Goal: Task Accomplishment & Management: Use online tool/utility

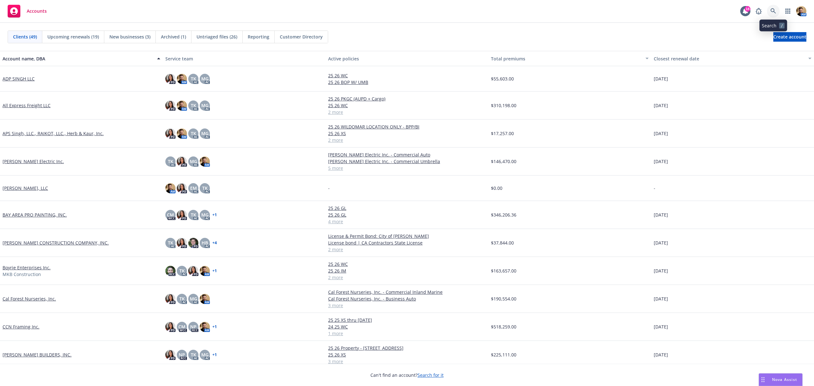
click at [774, 7] on link at bounding box center [773, 11] width 13 height 13
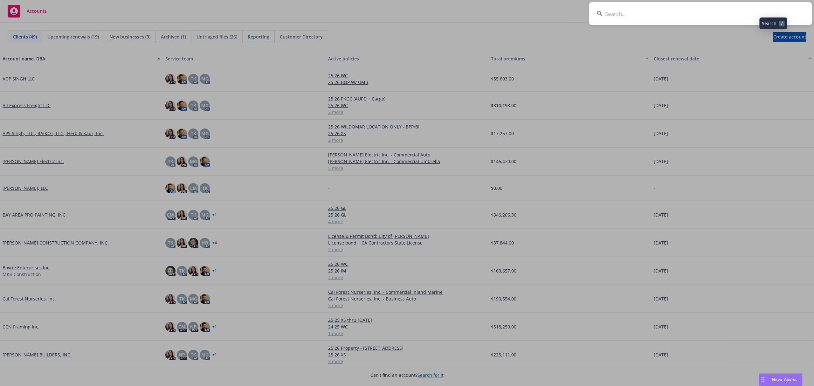
click at [744, 17] on input at bounding box center [700, 13] width 222 height 23
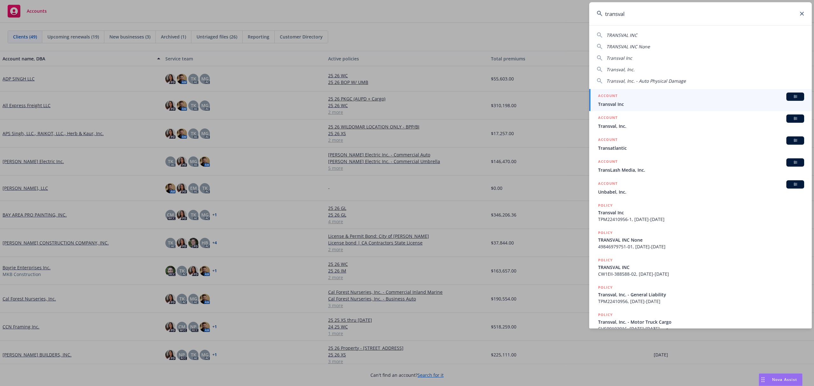
type input "transval"
click at [621, 103] on span "Transval Inc" at bounding box center [701, 104] width 206 height 7
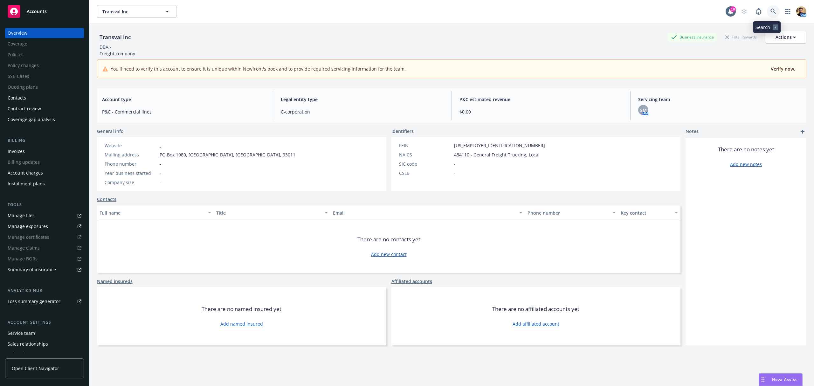
click at [767, 10] on link at bounding box center [773, 11] width 13 height 13
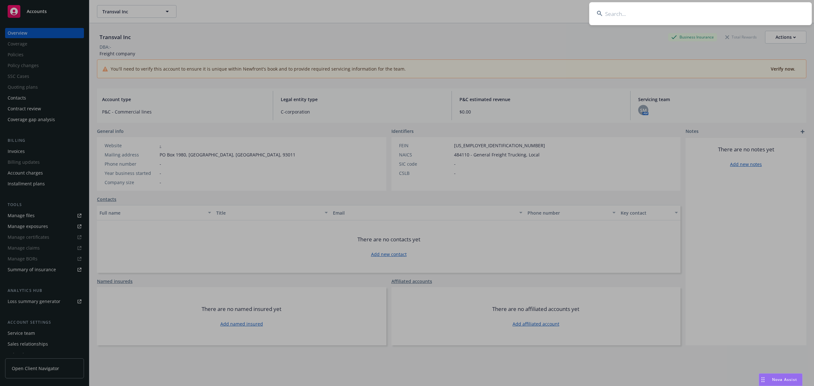
click at [741, 18] on input at bounding box center [700, 13] width 222 height 23
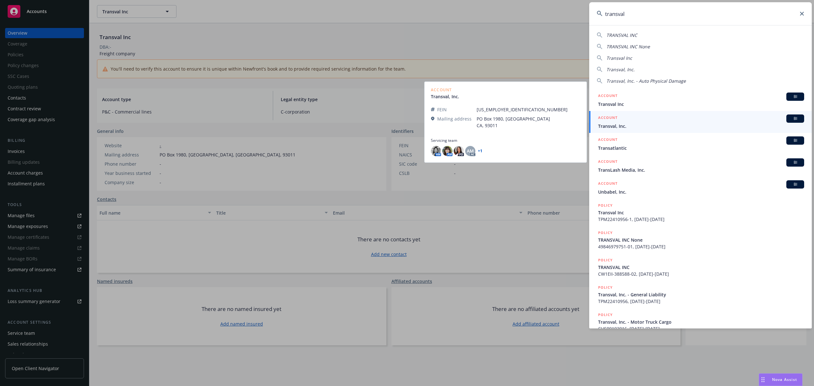
type input "transval"
click at [619, 121] on div "ACCOUNT BI" at bounding box center [701, 118] width 206 height 8
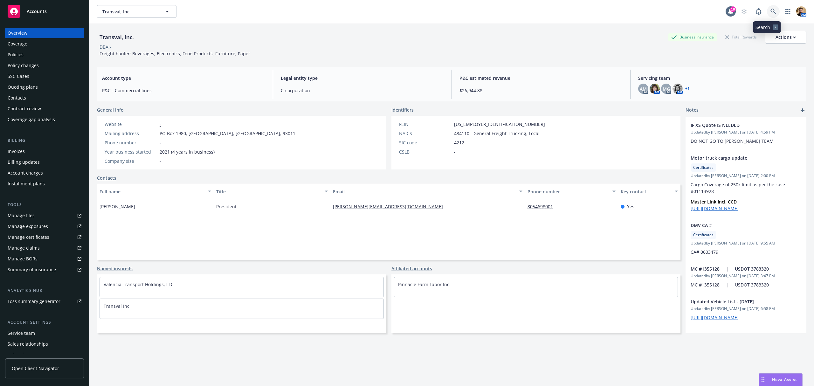
click at [770, 9] on icon at bounding box center [773, 12] width 6 height 6
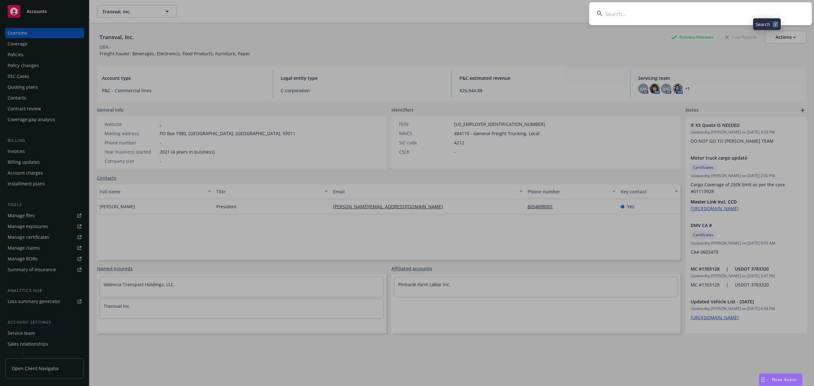
click at [748, 10] on input at bounding box center [700, 13] width 222 height 23
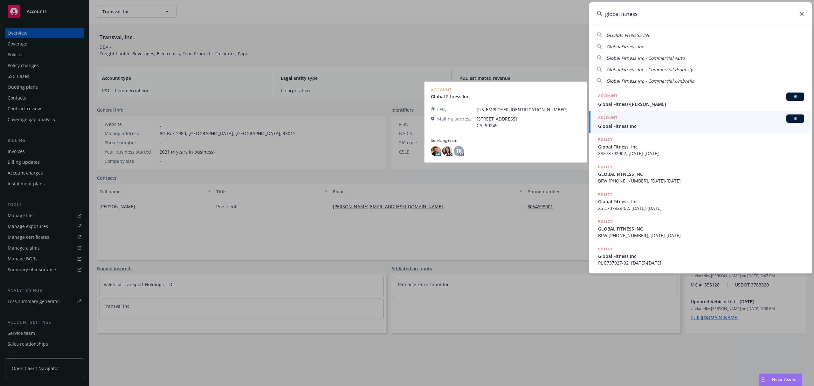
type input "global fitness"
click at [622, 128] on span "Global Fitness Inc" at bounding box center [701, 126] width 206 height 7
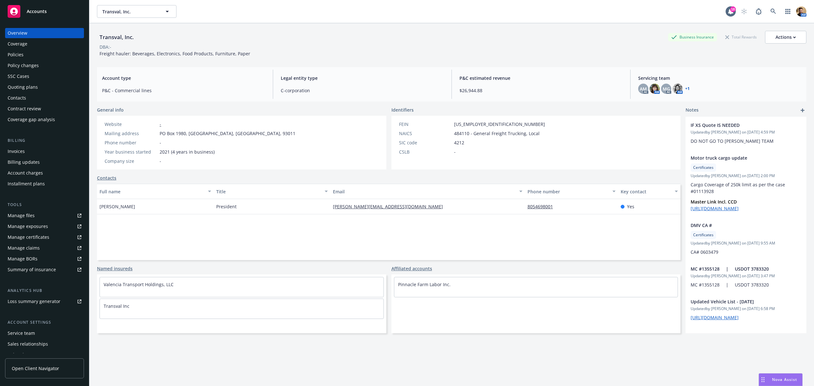
click at [33, 90] on div "Quoting plans" at bounding box center [23, 87] width 30 height 10
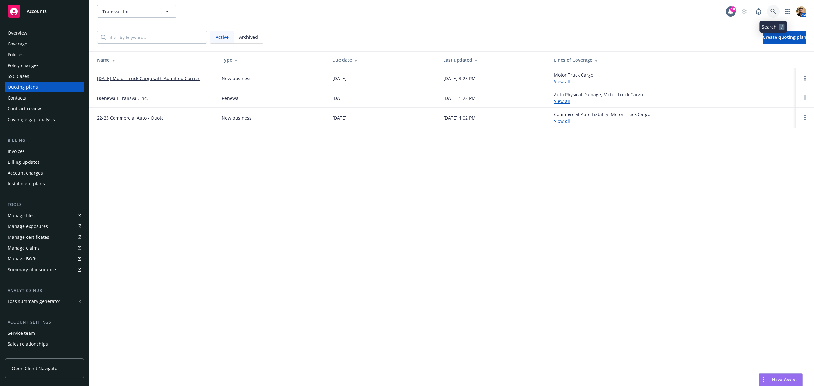
click at [774, 9] on icon at bounding box center [773, 12] width 6 height 6
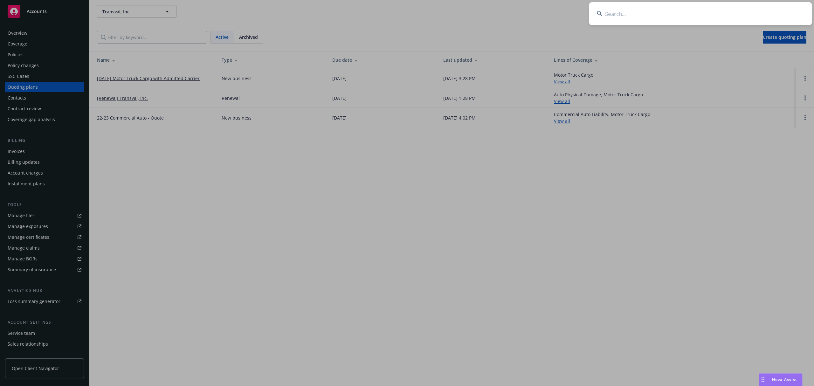
click at [750, 12] on input at bounding box center [700, 13] width 222 height 23
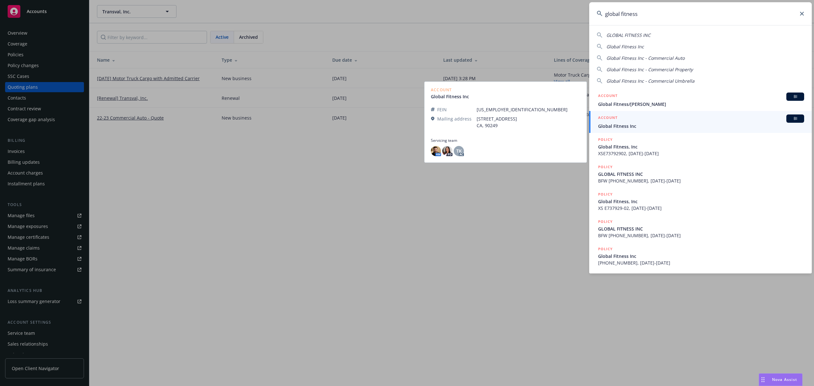
type input "global fitness"
click at [624, 127] on span "Global Fitness Inc" at bounding box center [701, 126] width 206 height 7
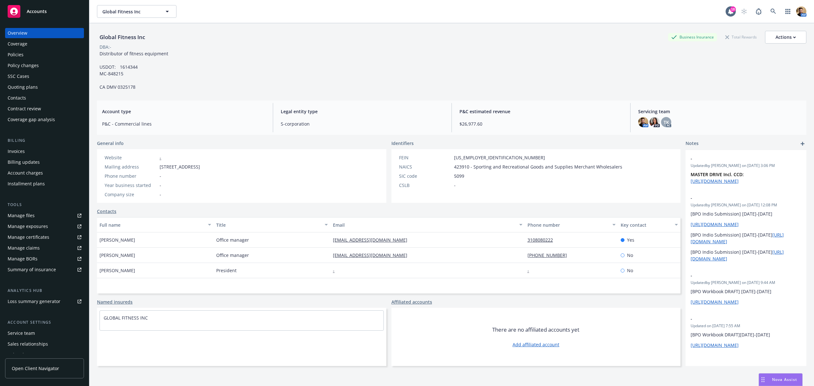
click at [23, 89] on div "Quoting plans" at bounding box center [23, 87] width 30 height 10
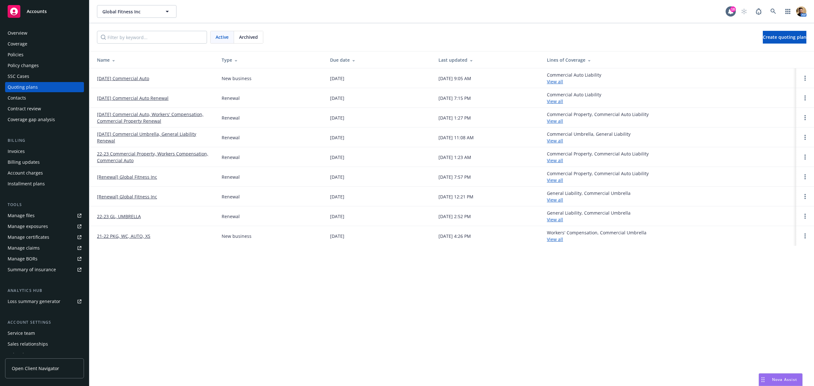
click at [111, 78] on link "[DATE] Commercial Auto" at bounding box center [123, 78] width 52 height 7
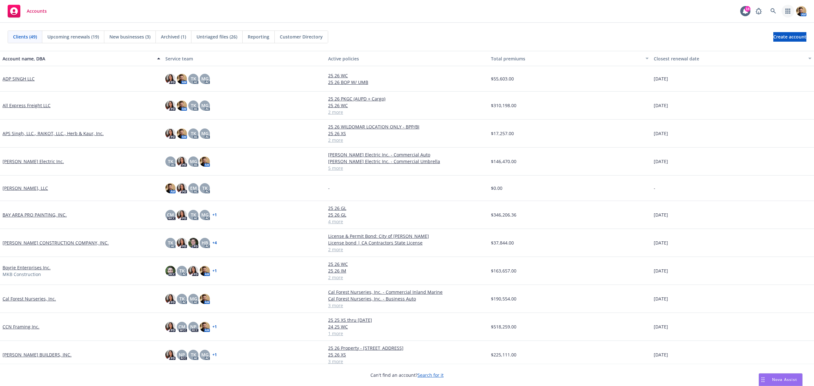
click at [786, 14] on link "button" at bounding box center [787, 11] width 13 height 13
click at [736, 62] on span "Trading partners" at bounding box center [748, 61] width 79 height 5
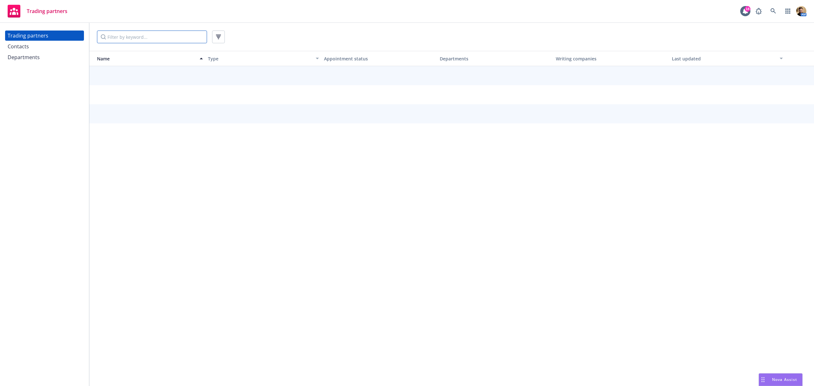
click at [152, 34] on input "Filter by keyword..." at bounding box center [152, 37] width 110 height 13
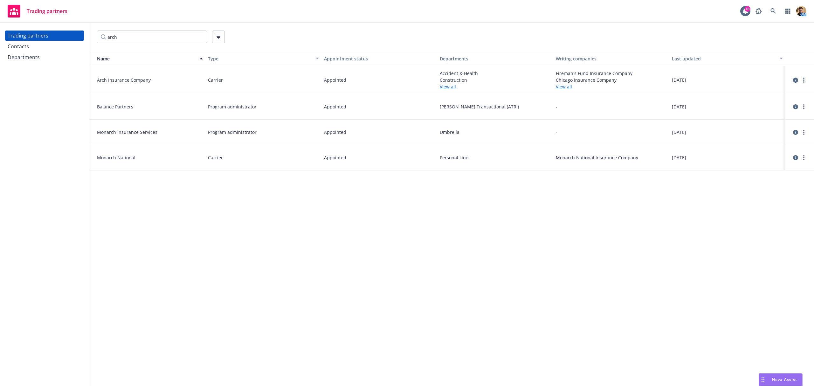
click at [448, 87] on link "View all" at bounding box center [495, 86] width 111 height 7
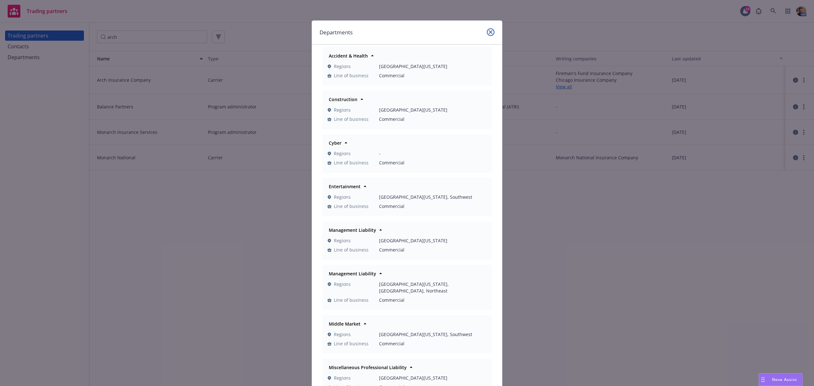
click at [488, 34] on link "close" at bounding box center [491, 32] width 8 height 8
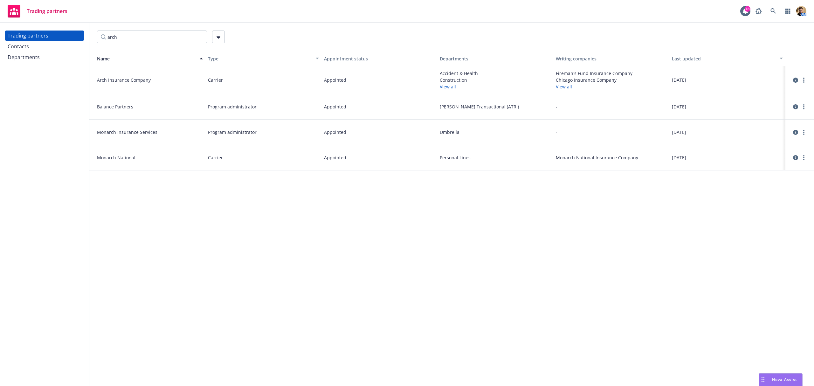
click at [566, 84] on link "View all" at bounding box center [611, 86] width 111 height 7
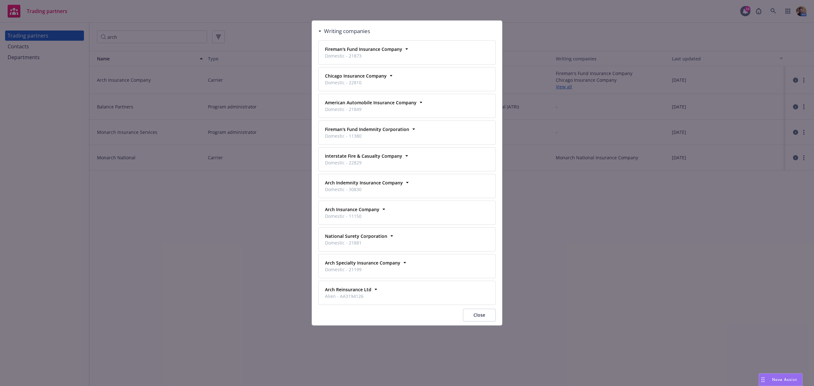
drag, startPoint x: 471, startPoint y: 317, endPoint x: 471, endPoint y: 310, distance: 7.6
click at [472, 317] on button "Close" at bounding box center [479, 315] width 33 height 13
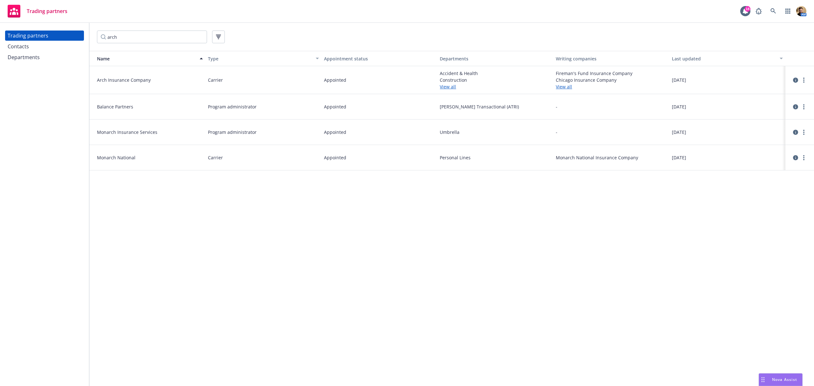
click at [447, 87] on link "View all" at bounding box center [495, 86] width 111 height 7
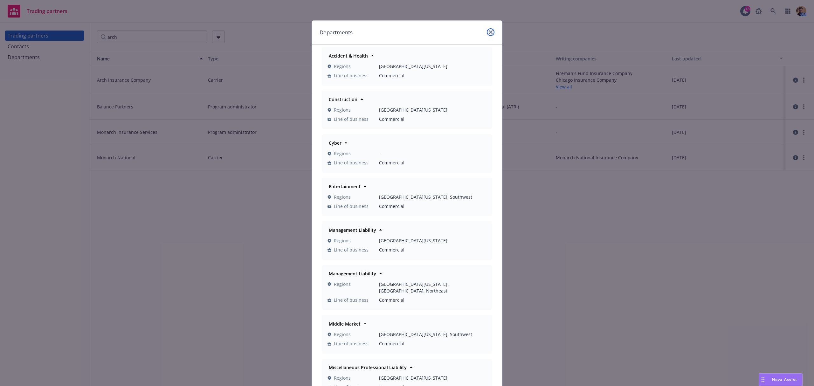
click at [489, 32] on icon "close" at bounding box center [491, 32] width 4 height 4
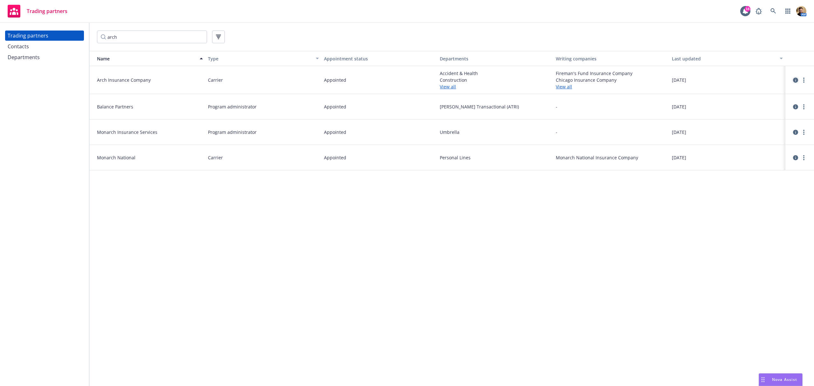
click at [793, 79] on icon "circleInformation" at bounding box center [795, 80] width 5 height 5
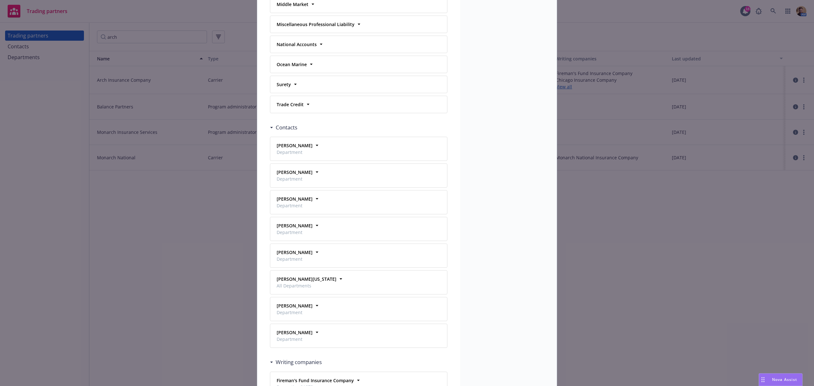
scroll to position [466, 0]
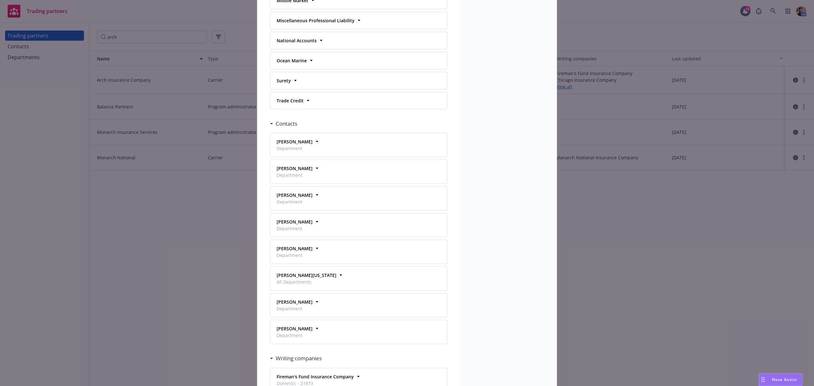
click at [314, 145] on icon at bounding box center [317, 141] width 6 height 6
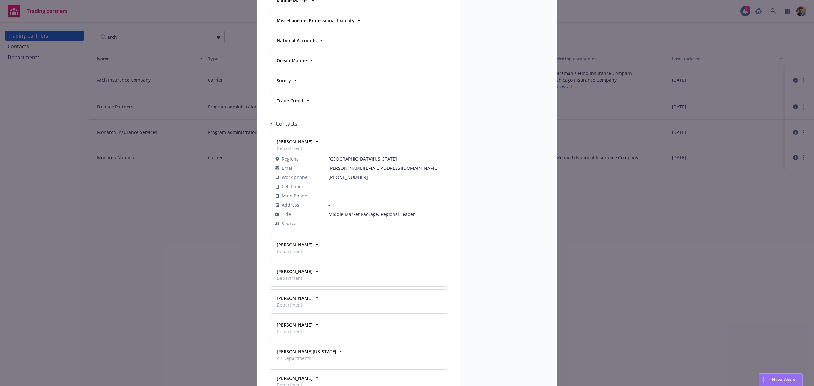
click at [314, 247] on icon at bounding box center [317, 244] width 6 height 6
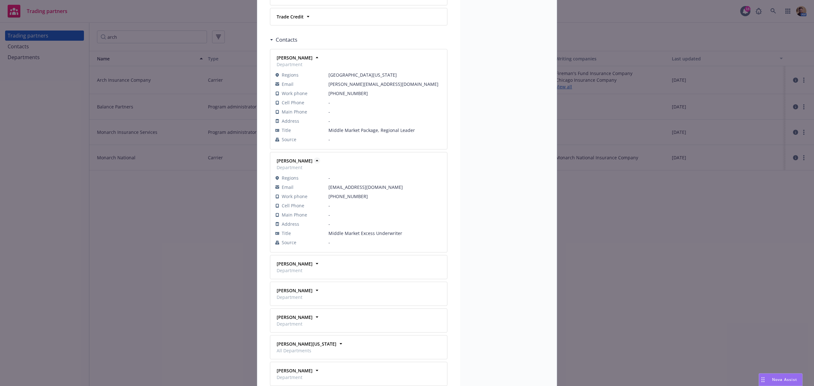
scroll to position [593, 0]
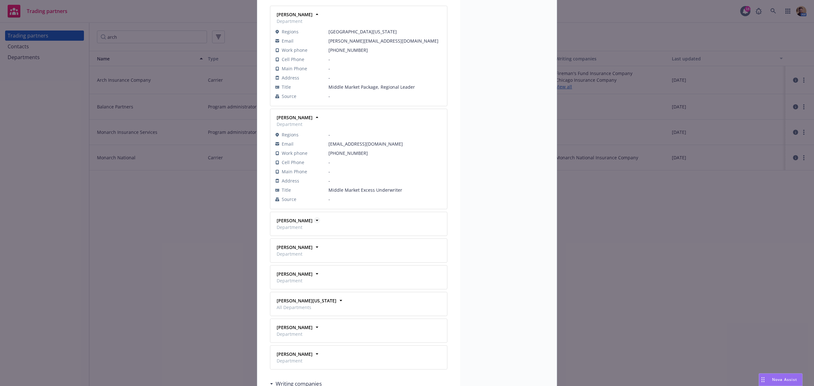
click at [314, 223] on icon at bounding box center [317, 220] width 6 height 6
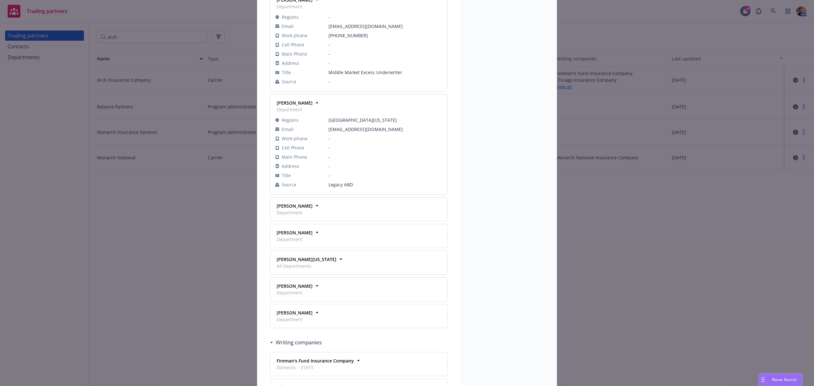
scroll to position [720, 0]
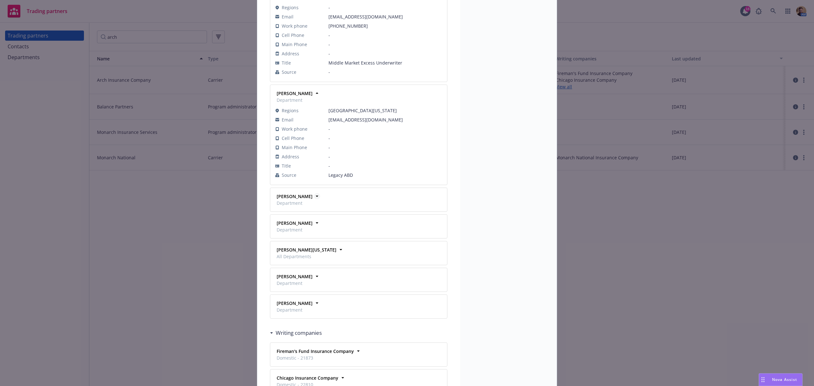
click at [314, 199] on icon at bounding box center [317, 196] width 6 height 6
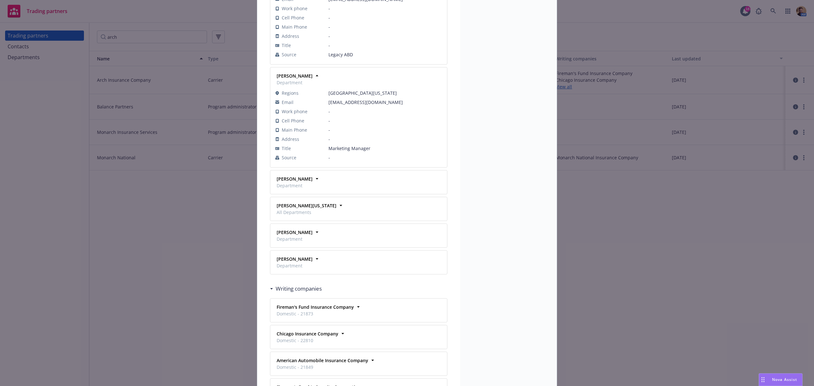
scroll to position [847, 0]
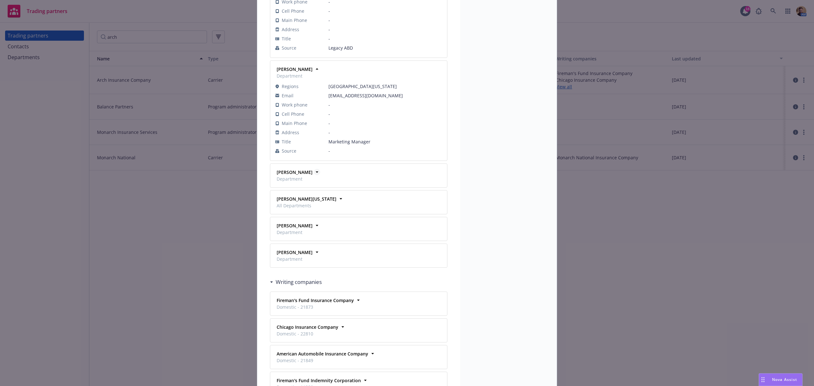
click at [314, 175] on icon at bounding box center [317, 172] width 6 height 6
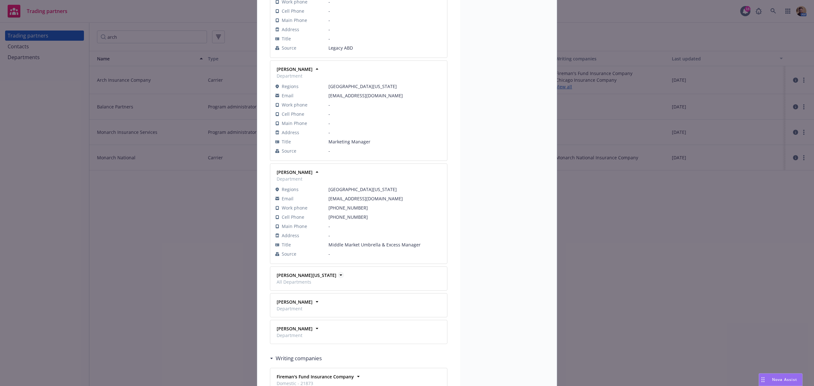
click at [338, 278] on icon at bounding box center [341, 275] width 6 height 6
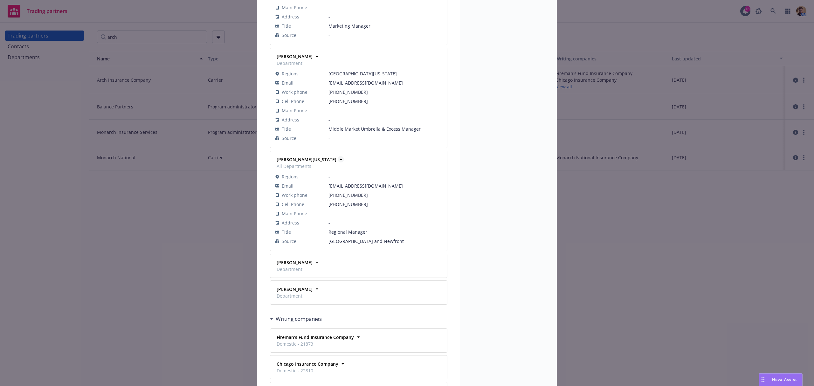
scroll to position [974, 0]
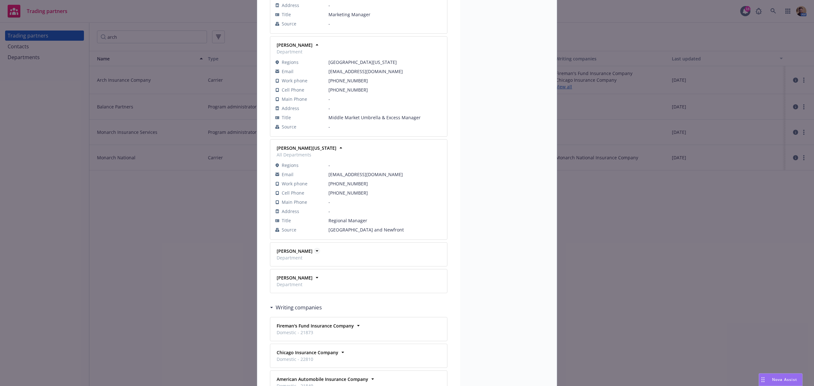
click at [314, 254] on icon at bounding box center [317, 251] width 6 height 6
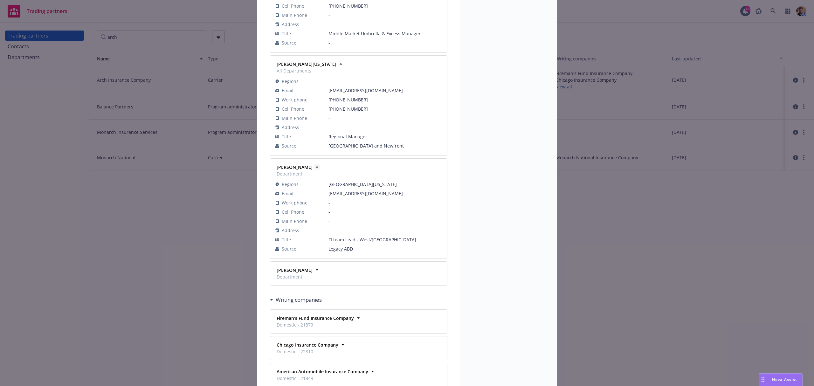
scroll to position [1059, 0]
click at [314, 272] on icon at bounding box center [317, 269] width 6 height 6
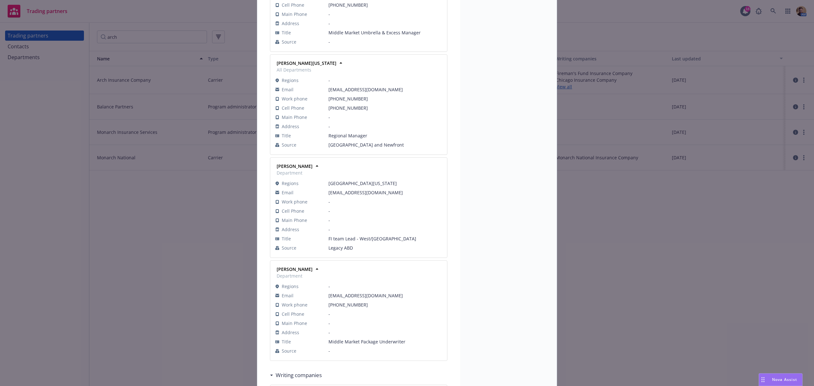
drag, startPoint x: 401, startPoint y: 97, endPoint x: 319, endPoint y: 97, distance: 81.7
click at [319, 94] on tr "Email jwashington@archinsurance.com" at bounding box center [358, 89] width 167 height 9
copy tr "jwashington@archinsurance.com"
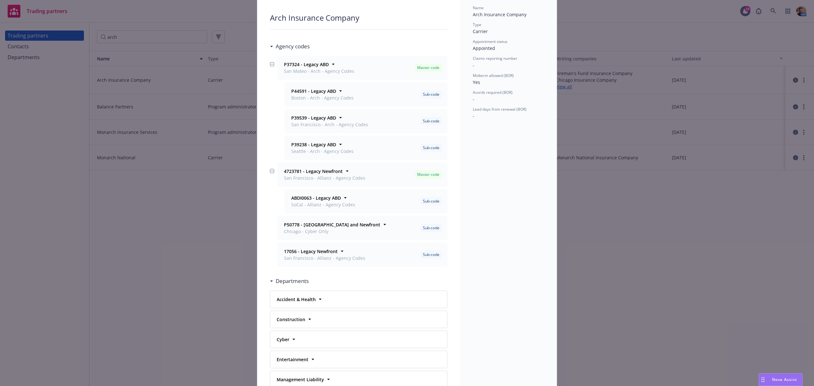
scroll to position [0, 0]
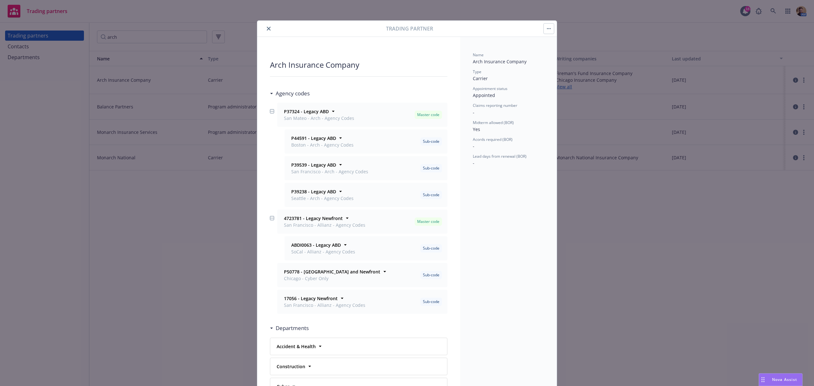
click at [265, 29] on button "close" at bounding box center [269, 29] width 8 height 8
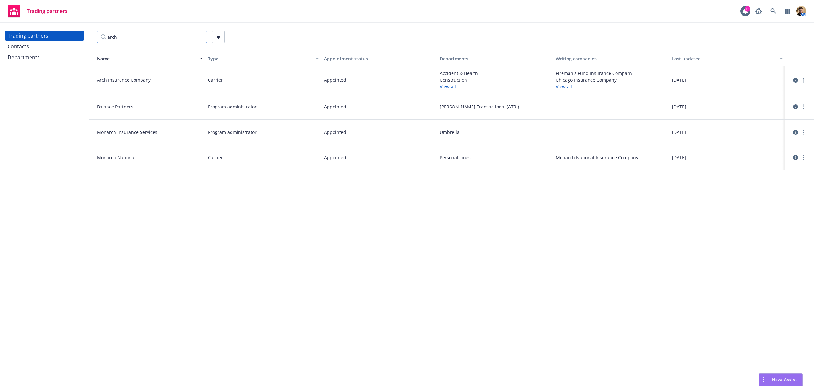
drag, startPoint x: 121, startPoint y: 37, endPoint x: 95, endPoint y: 37, distance: 26.1
click at [95, 37] on div "arch" at bounding box center [451, 37] width 724 height 28
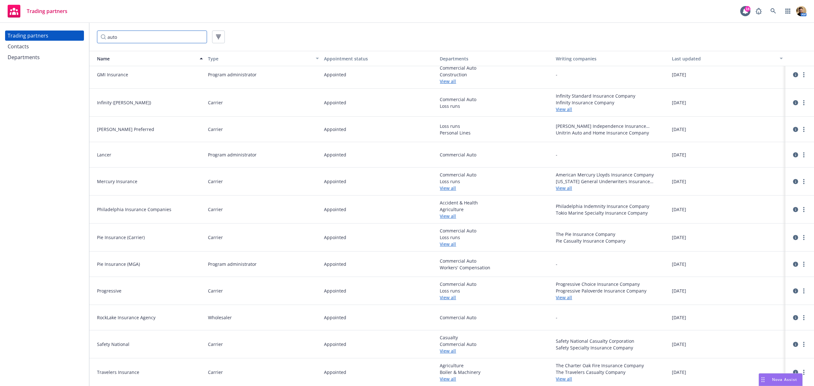
scroll to position [212, 0]
type input "auto"
click at [440, 352] on link "View all" at bounding box center [495, 350] width 111 height 7
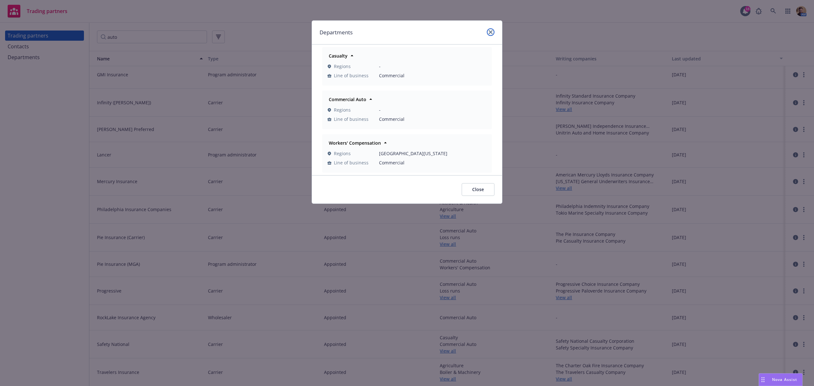
click at [489, 33] on icon "close" at bounding box center [491, 32] width 4 height 4
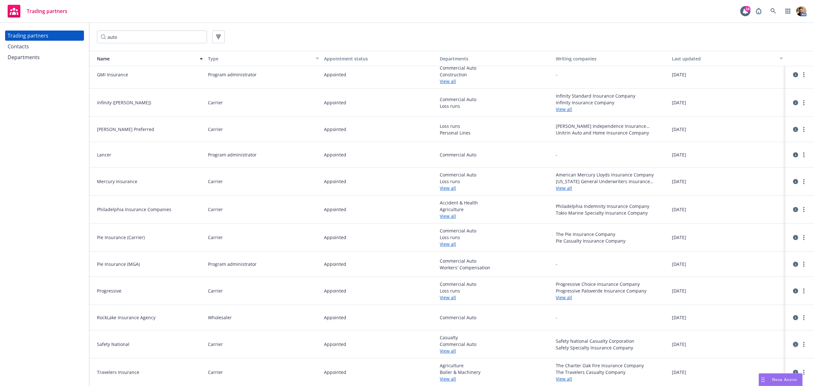
click at [791, 344] on link "circleInformation" at bounding box center [795, 344] width 8 height 8
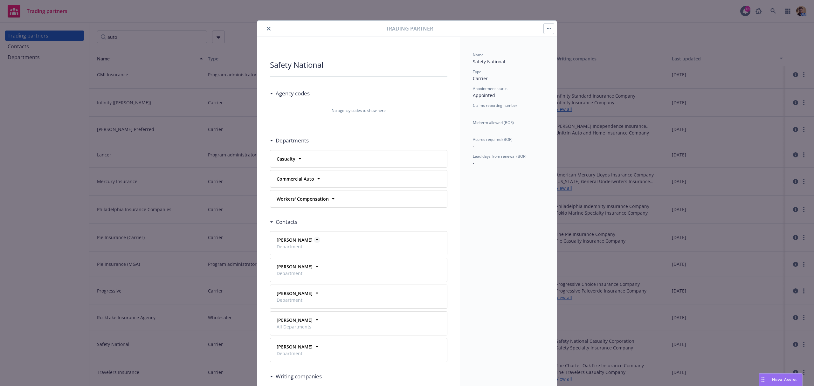
click at [314, 238] on icon at bounding box center [317, 239] width 6 height 6
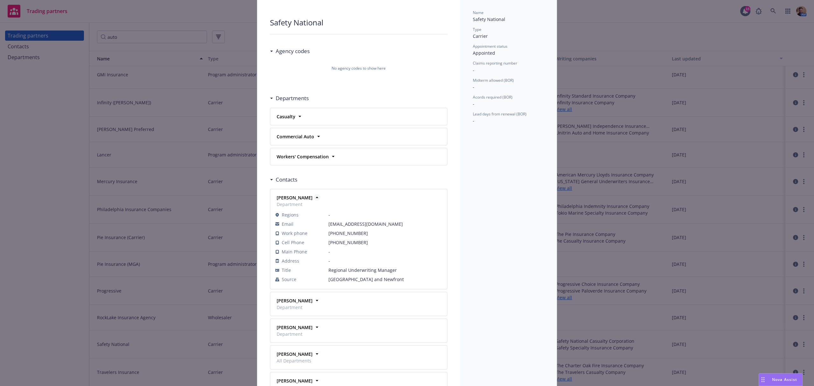
scroll to position [85, 0]
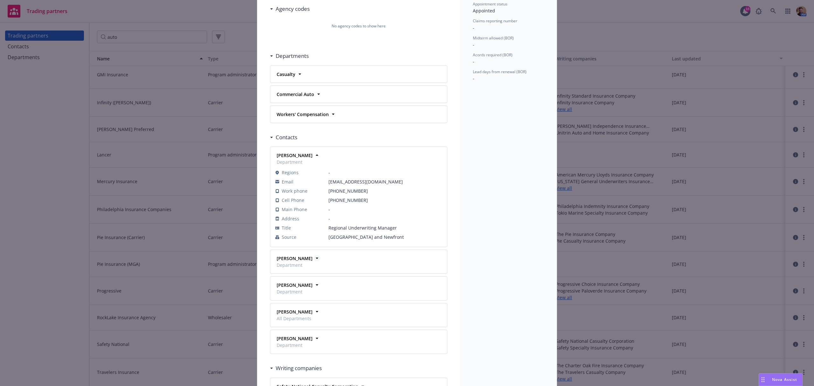
click at [314, 260] on icon at bounding box center [317, 258] width 6 height 6
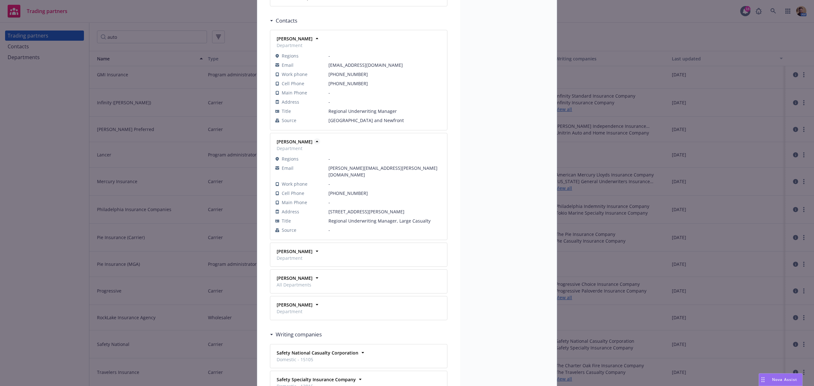
scroll to position [212, 0]
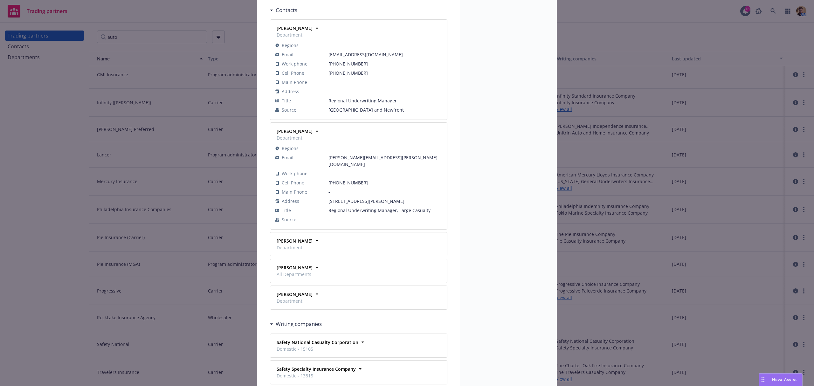
click at [311, 242] on div "Kevin Pollock Department" at bounding box center [358, 244] width 169 height 16
click at [314, 241] on icon at bounding box center [317, 240] width 6 height 6
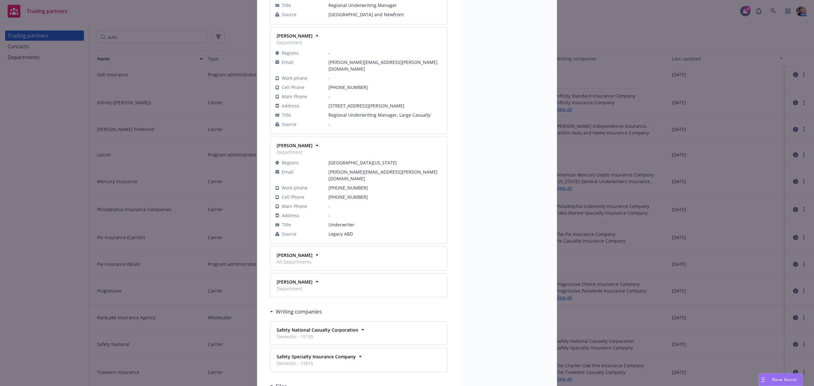
scroll to position [339, 0]
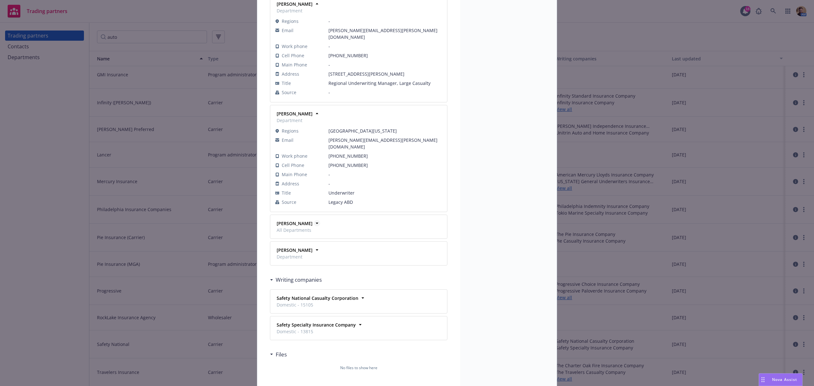
click at [317, 220] on icon at bounding box center [317, 223] width 6 height 6
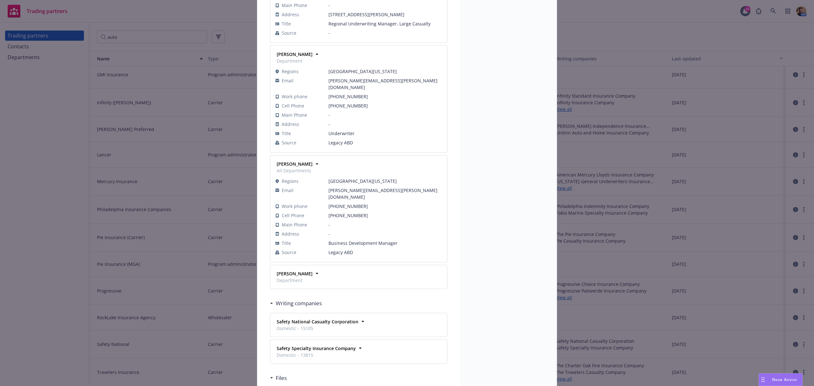
scroll to position [424, 0]
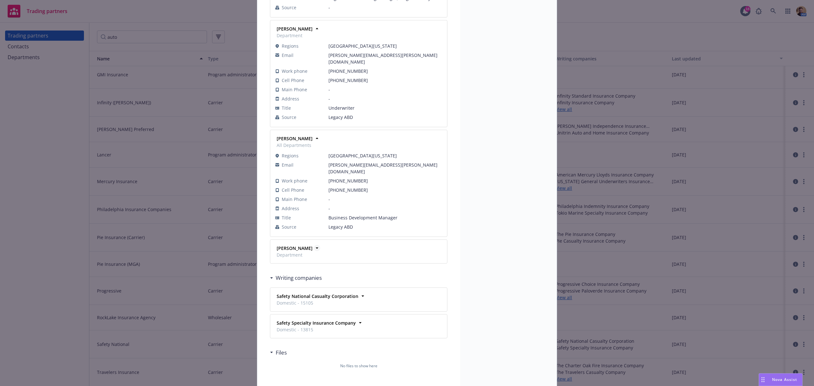
click at [314, 245] on icon at bounding box center [317, 248] width 6 height 6
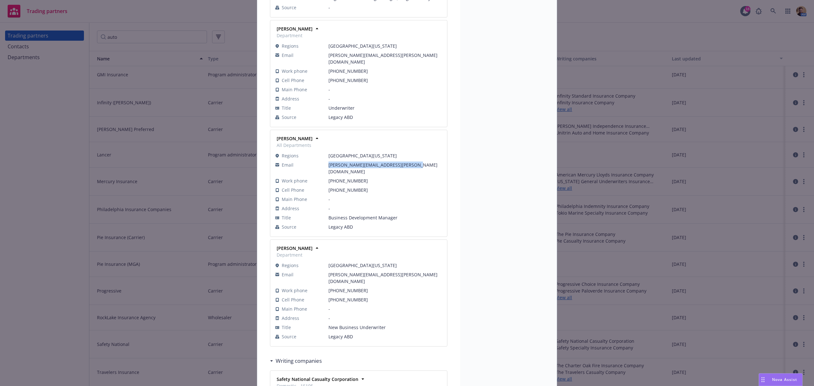
drag, startPoint x: 407, startPoint y: 160, endPoint x: 306, endPoint y: 162, distance: 100.5
click at [306, 162] on tr "Email randall.dickinson@safetynational.com" at bounding box center [358, 168] width 167 height 16
copy tr "randall.dickinson@safetynational.com"
click at [242, 10] on div "Trading partner Safety National Agency codes No agency codes to show here Depar…" at bounding box center [407, 193] width 814 height 386
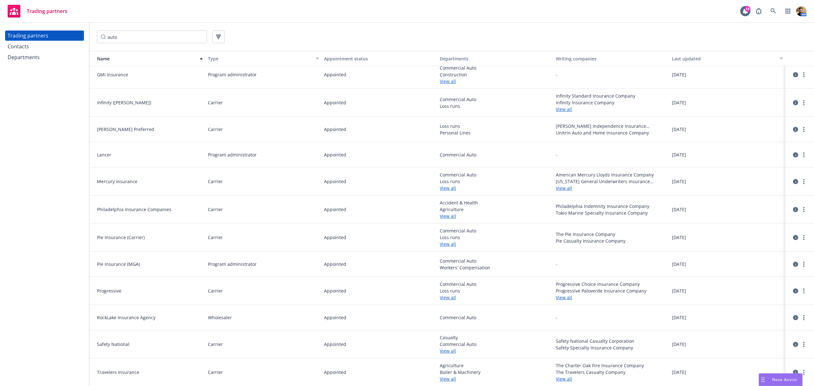
scroll to position [170, 0]
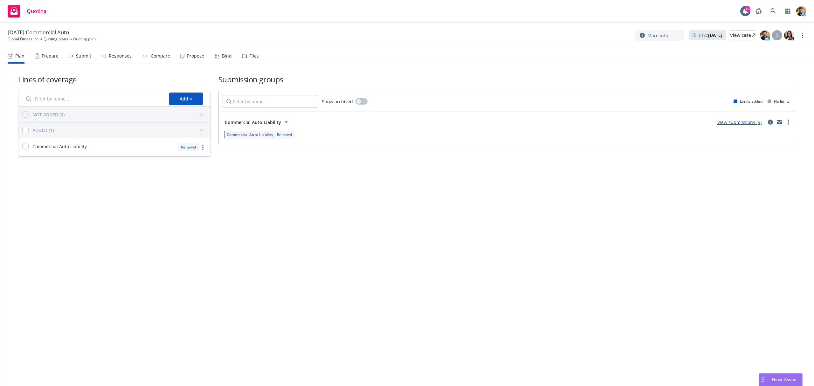
click at [81, 55] on div "Submit" at bounding box center [83, 55] width 15 height 5
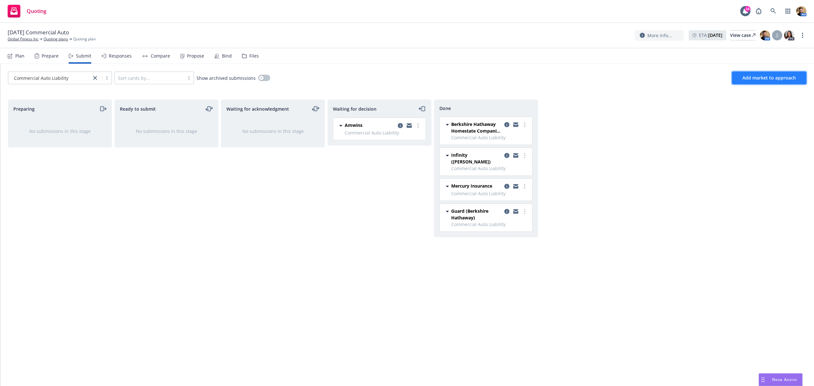
click at [751, 75] on span "Add market to approach" at bounding box center [768, 78] width 53 height 6
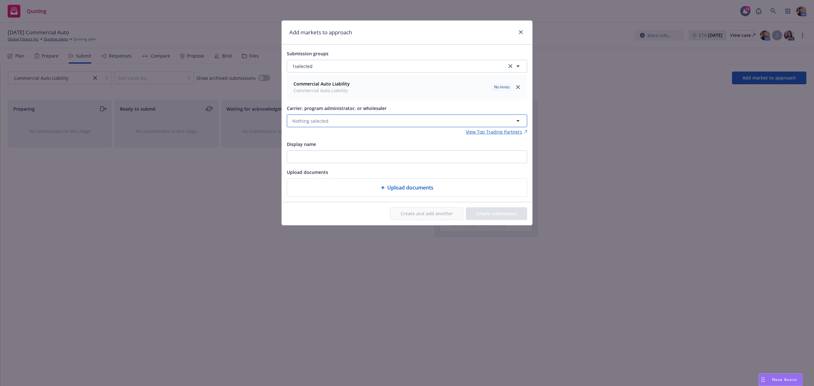
click at [354, 121] on button "Nothing selected" at bounding box center [407, 120] width 240 height 13
type input "gmi"
click at [326, 156] on span "GMI Insurance" at bounding box center [318, 154] width 49 height 7
click at [406, 215] on button "Create and add another" at bounding box center [426, 213] width 73 height 13
click at [364, 121] on button "Nothing selected" at bounding box center [407, 120] width 240 height 13
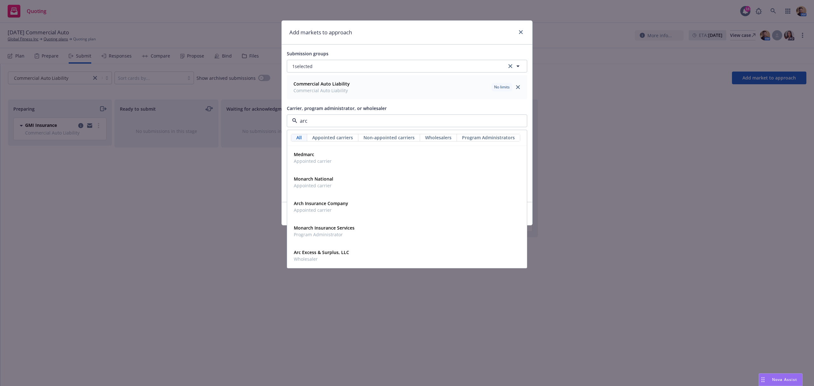
type input "arch"
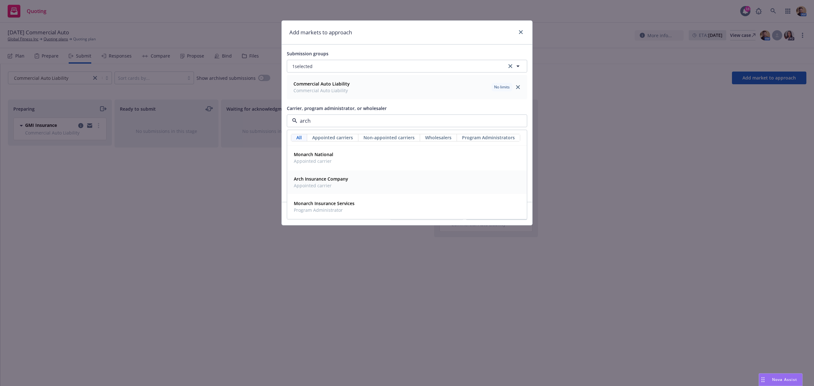
click at [320, 182] on span "Arch Insurance Company" at bounding box center [321, 178] width 54 height 7
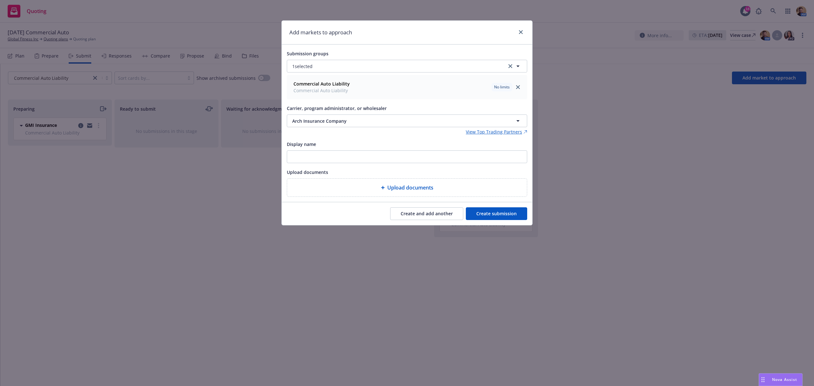
click at [414, 218] on button "Create and add another" at bounding box center [426, 213] width 73 height 13
click at [353, 119] on button "Nothing selected" at bounding box center [407, 120] width 240 height 13
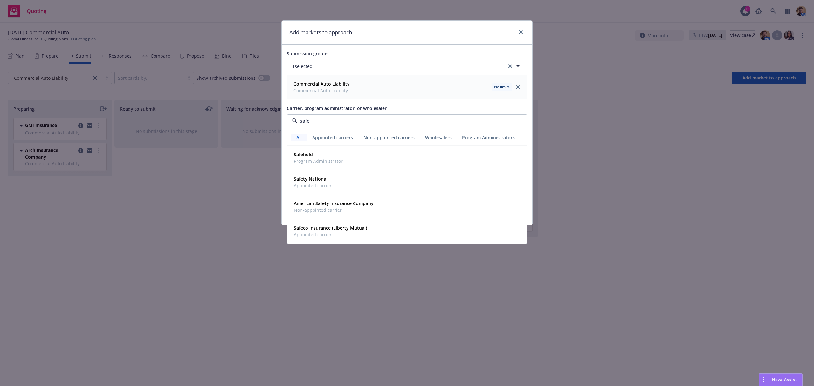
type input "[PERSON_NAME]"
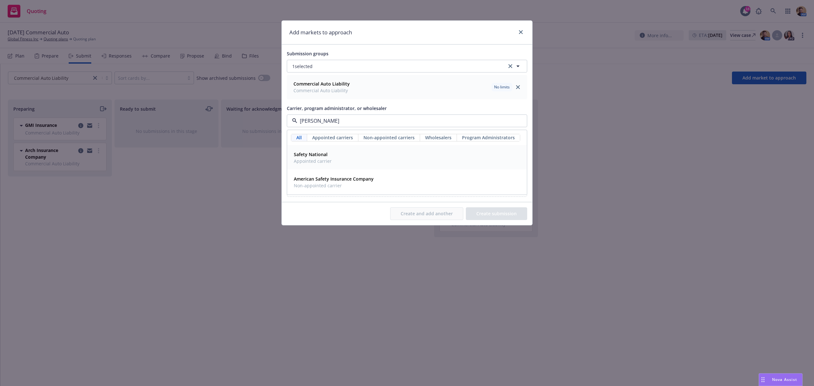
click at [318, 157] on strong "Safety National" at bounding box center [311, 154] width 34 height 6
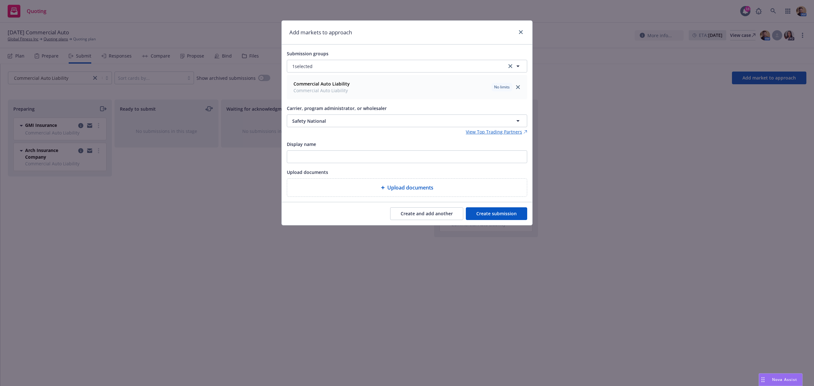
click at [491, 217] on button "Create submission" at bounding box center [496, 213] width 61 height 13
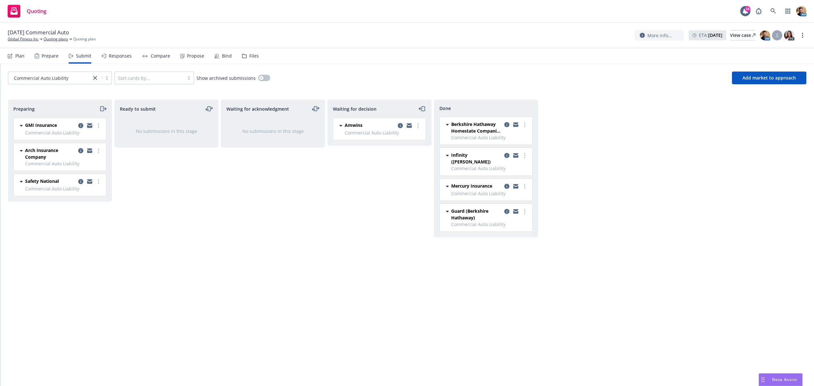
click at [90, 125] on icon "copy logging email" at bounding box center [89, 124] width 5 height 2
click at [99, 125] on link "more" at bounding box center [99, 126] width 8 height 8
click at [89, 138] on span "Complete preparation" at bounding box center [69, 139] width 62 height 6
click at [80, 125] on icon "copy logging email" at bounding box center [80, 125] width 5 height 5
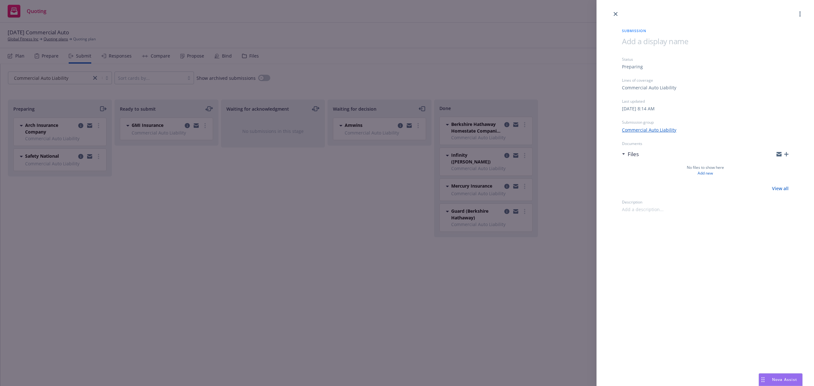
click at [784, 154] on icon "button" at bounding box center [786, 154] width 4 height 4
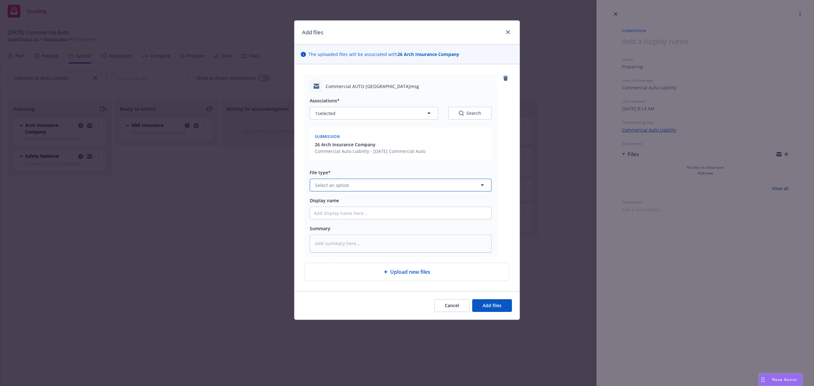
click at [347, 181] on button "Select an option" at bounding box center [401, 185] width 182 height 13
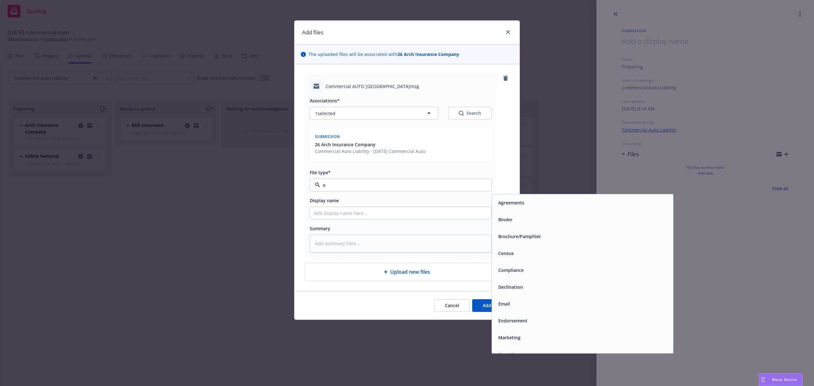
type input "em"
drag, startPoint x: 540, startPoint y: 227, endPoint x: 483, endPoint y: 222, distance: 56.5
click at [538, 226] on div "Email" at bounding box center [582, 219] width 181 height 17
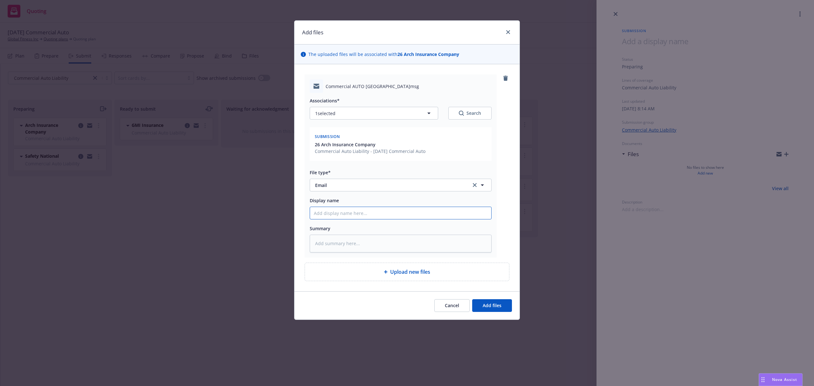
click at [375, 216] on input "Display name" at bounding box center [400, 213] width 181 height 12
type textarea "x"
type input "A"
type textarea "x"
type input "Ap"
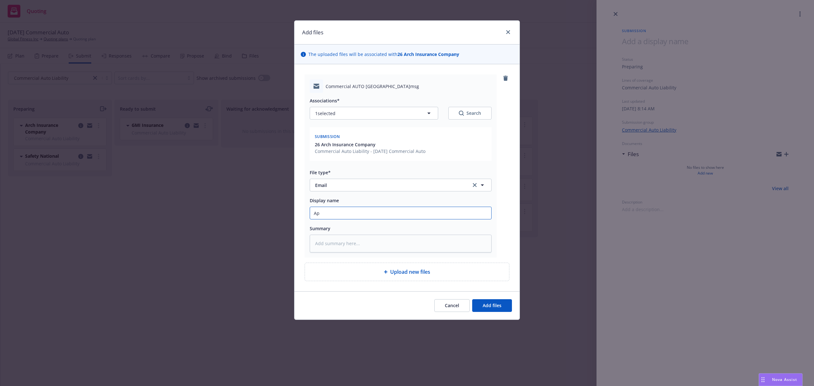
type textarea "x"
type input "App"
type textarea "x"
type input "Appe"
type textarea "x"
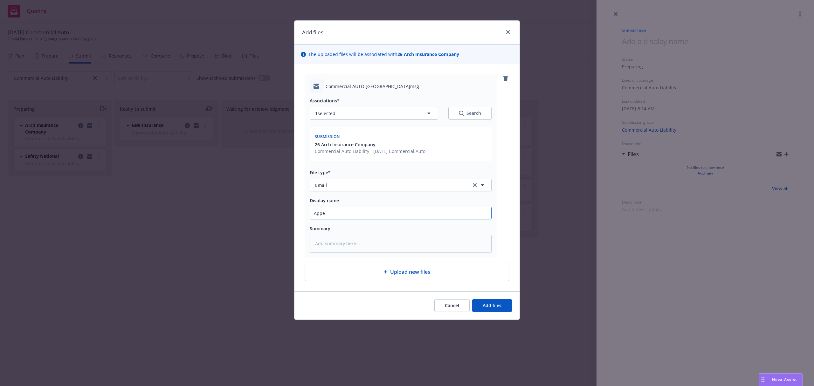
type input "Appet"
type textarea "x"
type input "Appett"
type textarea "x"
type input "Appetti"
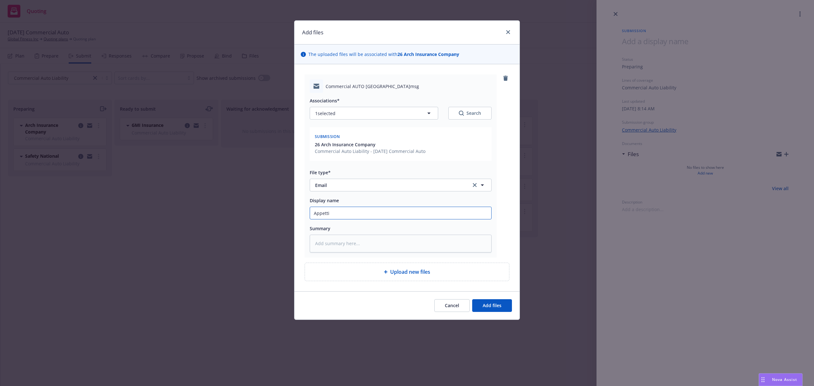
type textarea "x"
type input "Appettit"
type textarea "x"
type input "Appettite"
type textarea "x"
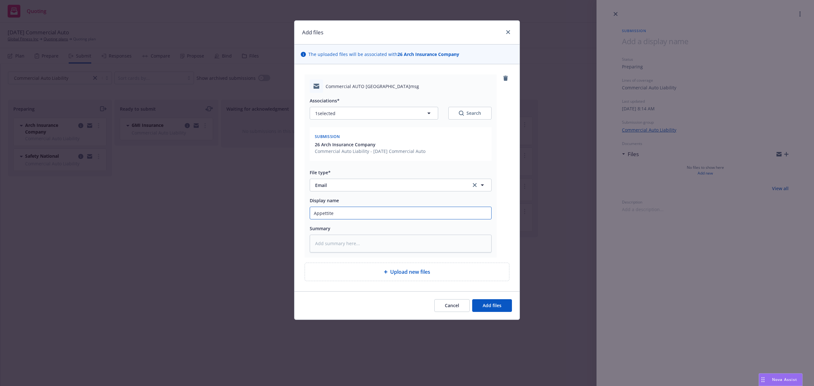
type input "Appettite"
type textarea "x"
type input "Appettite C"
type textarea "x"
type input "Appettite [PERSON_NAME]"
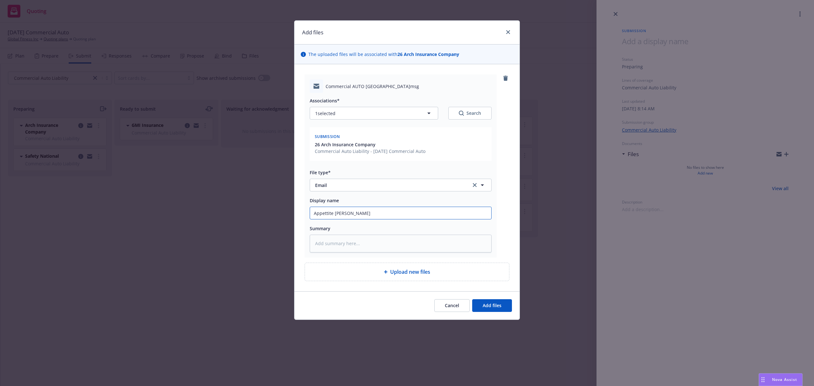
type textarea "x"
type input "Appettite Che"
type textarea "x"
type input "Appettite Chec"
type textarea "x"
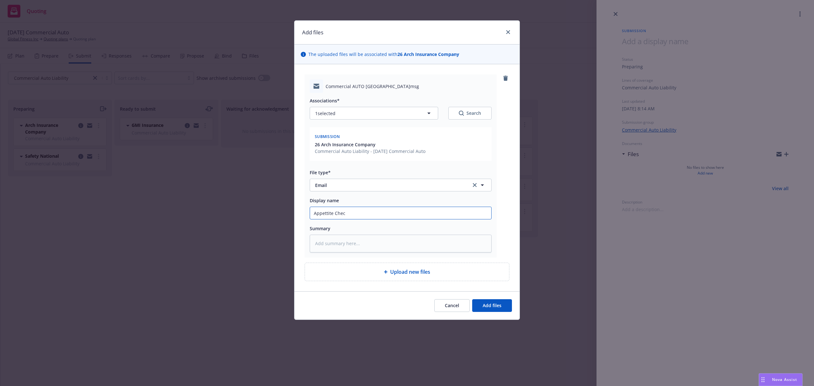
type input "Appettite Check"
type textarea "x"
type input "Appetite Check"
click at [502, 305] on button "Add files" at bounding box center [492, 305] width 40 height 13
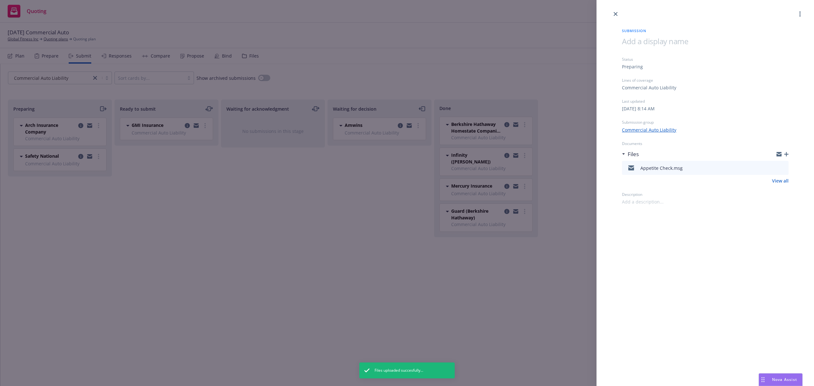
click at [81, 156] on div "Submission Status Preparing Lines of coverage Commercial Auto Liability Last up…" at bounding box center [407, 193] width 814 height 386
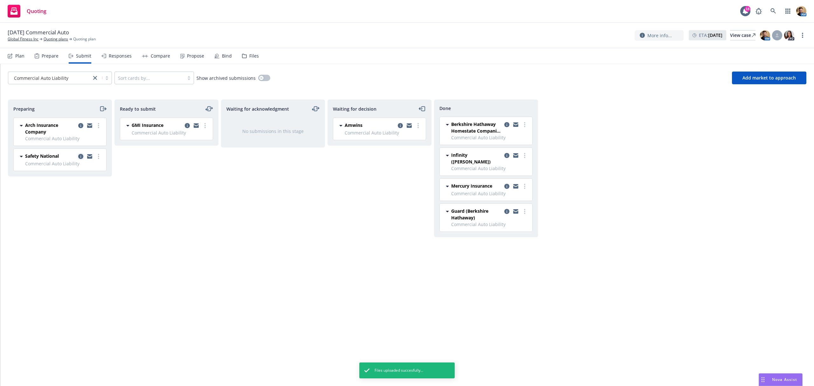
click at [80, 157] on icon "copy logging email" at bounding box center [80, 156] width 5 height 5
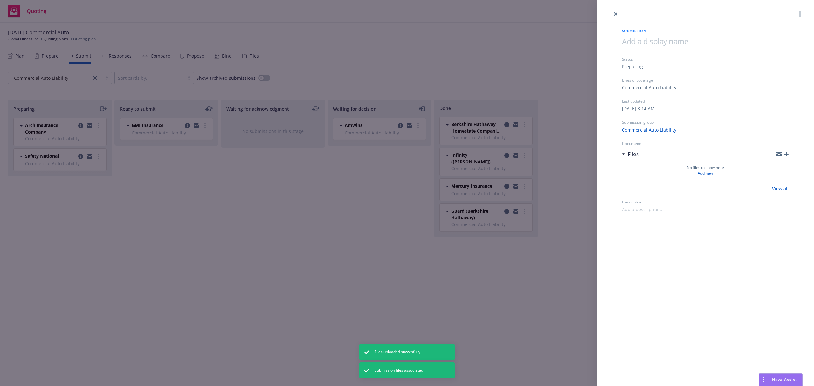
click at [787, 153] on icon "button" at bounding box center [786, 154] width 4 height 4
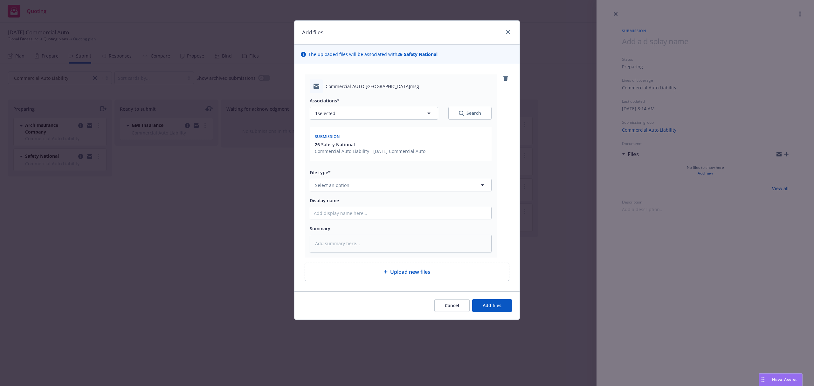
type textarea "x"
click at [354, 184] on button "Select an option" at bounding box center [401, 185] width 182 height 13
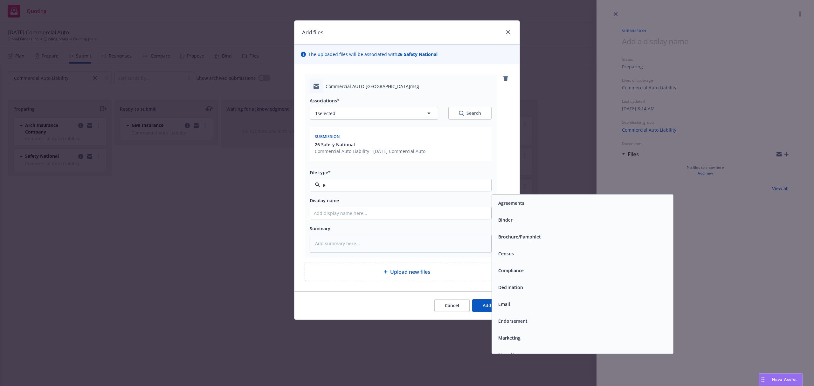
type input "em"
click at [515, 222] on div "Email" at bounding box center [583, 219] width 174 height 9
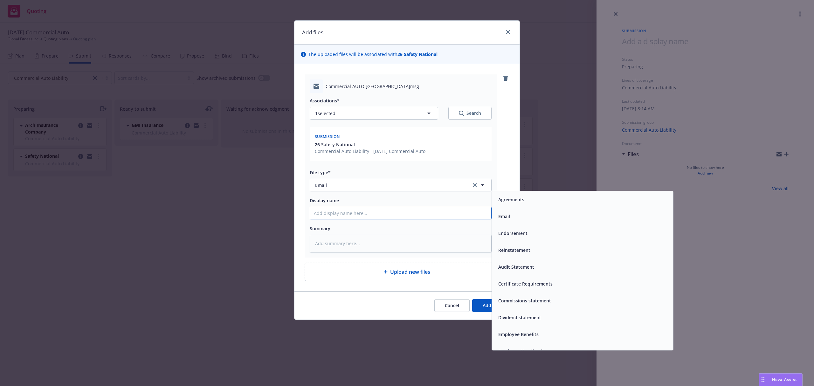
click at [416, 211] on input "Display name" at bounding box center [400, 213] width 181 height 12
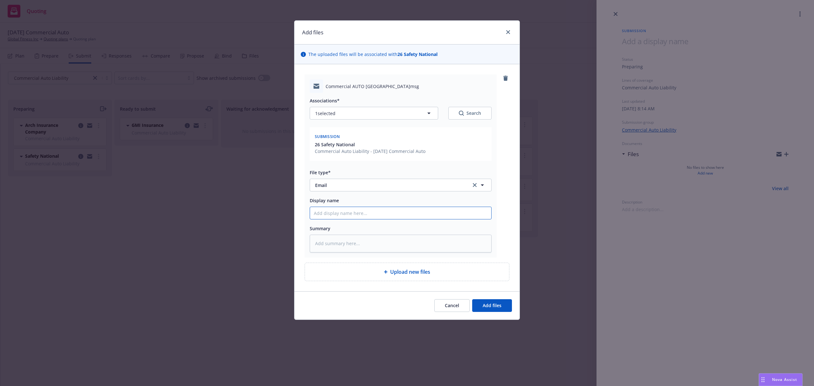
type textarea "x"
type input "A"
type textarea "x"
type input "Ap"
type textarea "x"
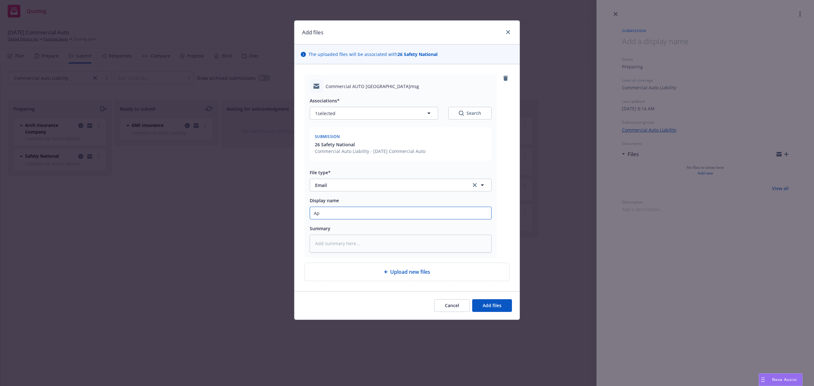
type input "App"
type textarea "x"
type input "Appe"
type textarea "x"
type input "Appet"
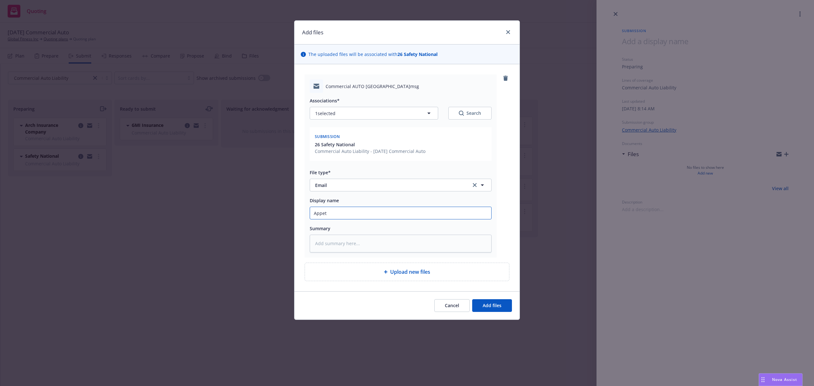
type textarea "x"
type input "Appeti"
type textarea "x"
type input "Appetit"
type textarea "x"
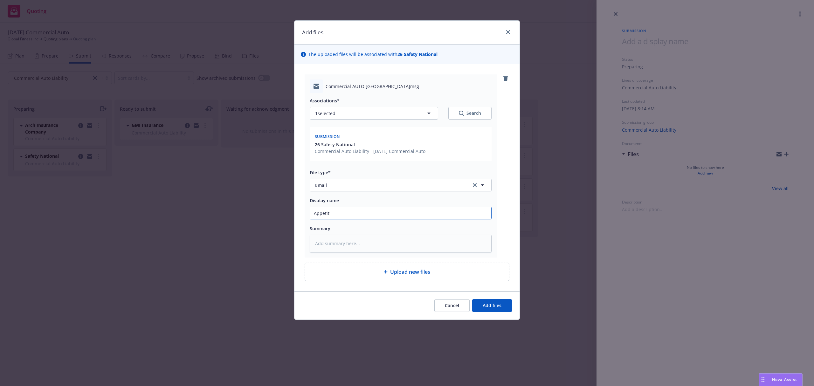
type input "Appetite"
type textarea "x"
type input "Appetite"
type textarea "x"
type input "Appetite c"
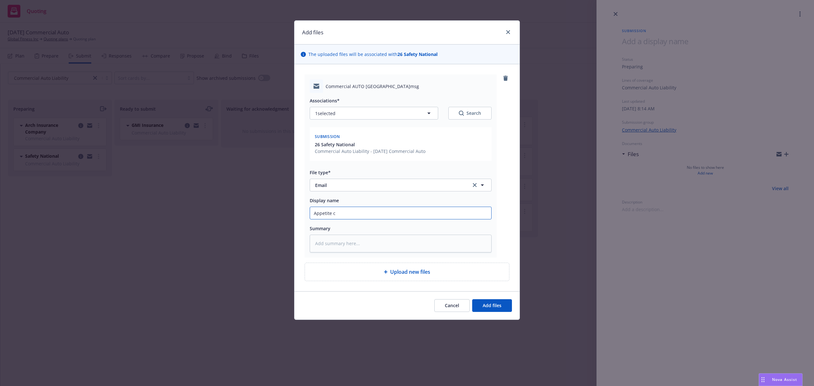
type textarea "x"
type input "Appetite ch"
type textarea "x"
type input "Appetite che"
type textarea "x"
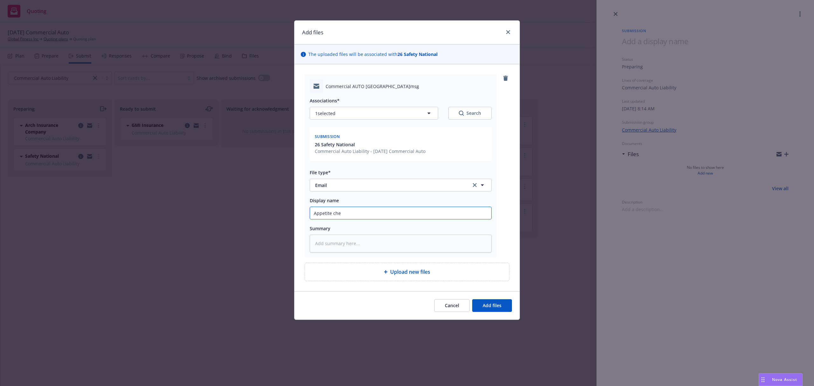
type input "Appetite chec"
type textarea "x"
type input "Appetite check"
click at [486, 308] on span "Add files" at bounding box center [491, 305] width 19 height 6
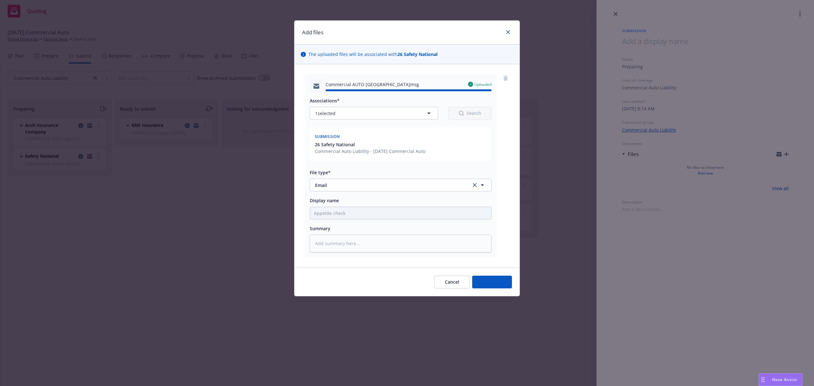
type textarea "x"
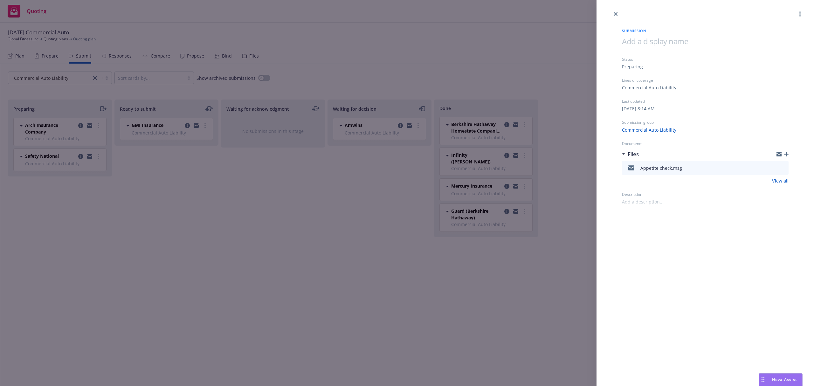
click at [766, 379] on div "Drag to move" at bounding box center [763, 379] width 8 height 12
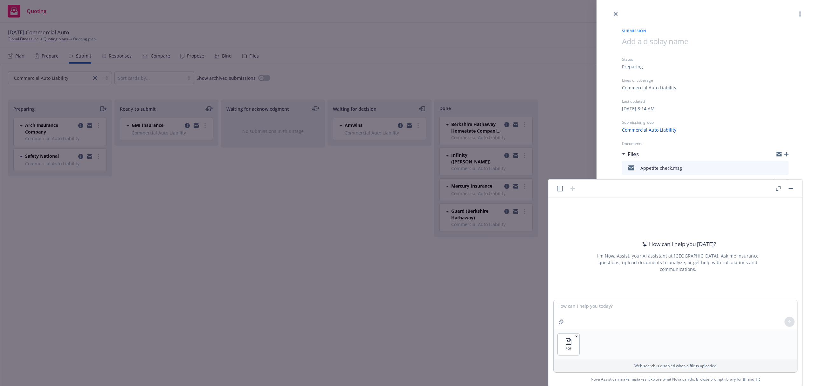
click at [619, 345] on div "PDF" at bounding box center [674, 344] width 243 height 30
click at [614, 368] on p "Web search is disabled when a file is uploaded" at bounding box center [675, 365] width 236 height 5
click at [605, 303] on textarea at bounding box center [674, 314] width 243 height 29
type textarea "Please create excel spreadsheet from the attached"
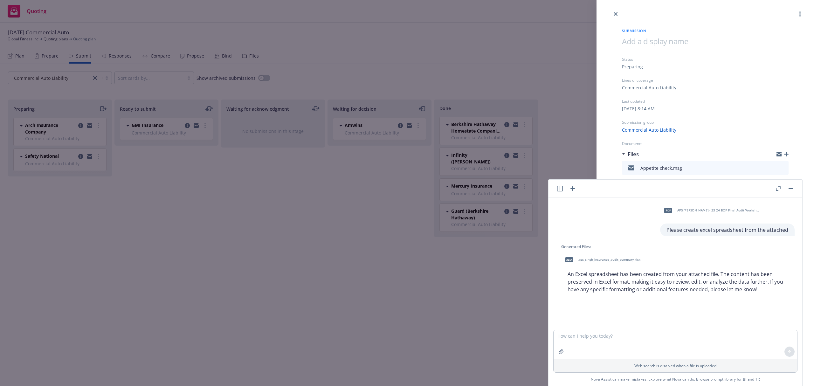
click at [594, 262] on span "aps_singh_insurance_audit_summary.xlsx" at bounding box center [609, 259] width 62 height 4
click at [624, 275] on p "An Excel spreadsheet has been created from your attached file. The content has …" at bounding box center [677, 281] width 221 height 23
drag, startPoint x: 628, startPoint y: 261, endPoint x: 624, endPoint y: 284, distance: 23.9
click at [624, 284] on p "An Excel spreadsheet has been created from your attached file. The content has …" at bounding box center [677, 281] width 221 height 23
click at [725, 133] on div "Status Preparing Lines of coverage Commercial Auto Liability Last updated [DATE…" at bounding box center [705, 131] width 167 height 148
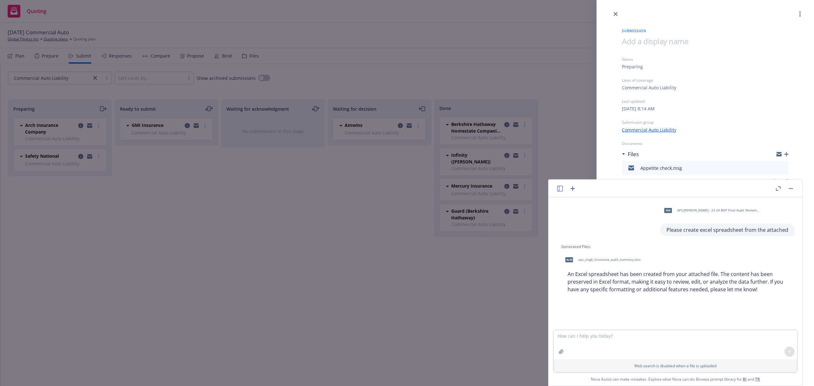
click at [487, 320] on div "Submission Status Preparing Lines of coverage Commercial Auto Liability Last up…" at bounding box center [407, 193] width 814 height 386
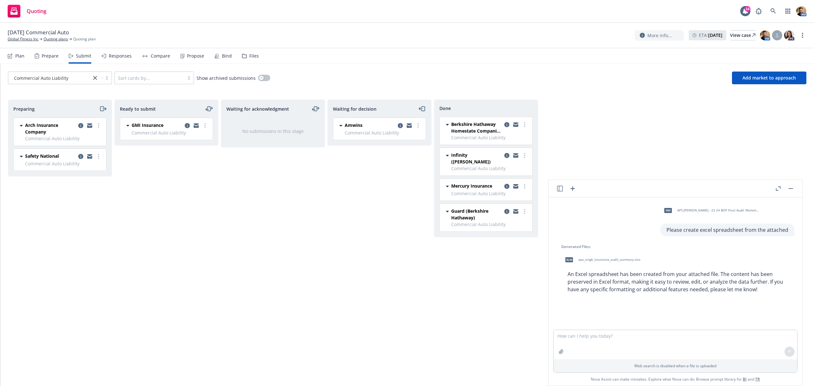
click at [777, 188] on icon "button" at bounding box center [778, 188] width 5 height 4
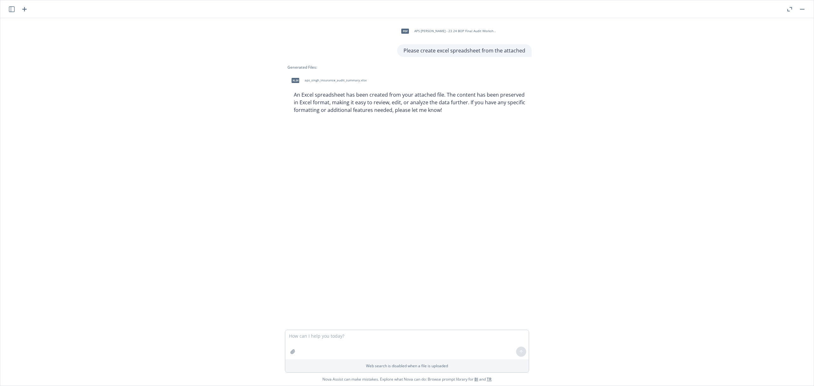
click at [790, 10] on icon "button" at bounding box center [789, 9] width 5 height 4
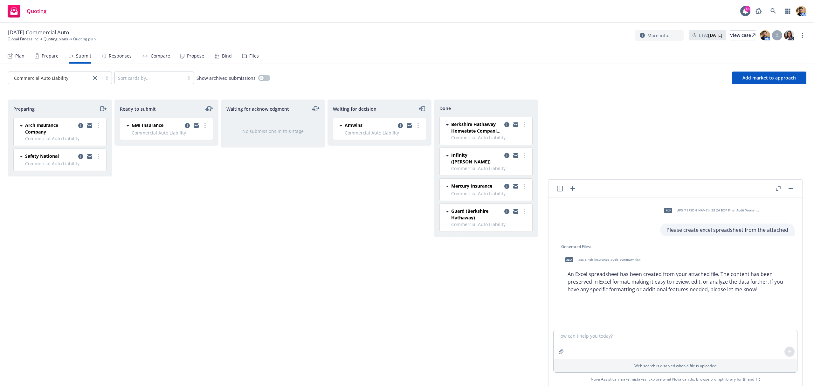
click at [790, 185] on button "button" at bounding box center [791, 189] width 8 height 8
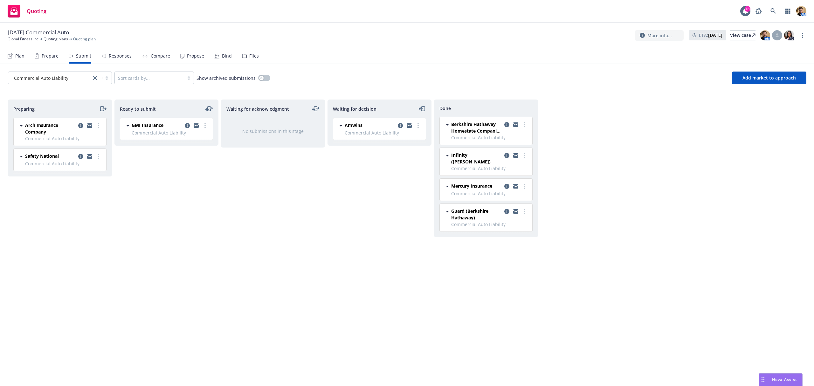
click at [396, 262] on div "Waiting for decision [PERSON_NAME] Commercial Auto Liability [DATE] 4:57 PM" at bounding box center [379, 235] width 104 height 273
click at [689, 275] on div "Preparing Arch Insurance Company Commercial Auto Liability [DATE] 8:14 AM Safet…" at bounding box center [407, 235] width 798 height 273
click at [768, 378] on div "Nova Assist" at bounding box center [784, 379] width 35 height 5
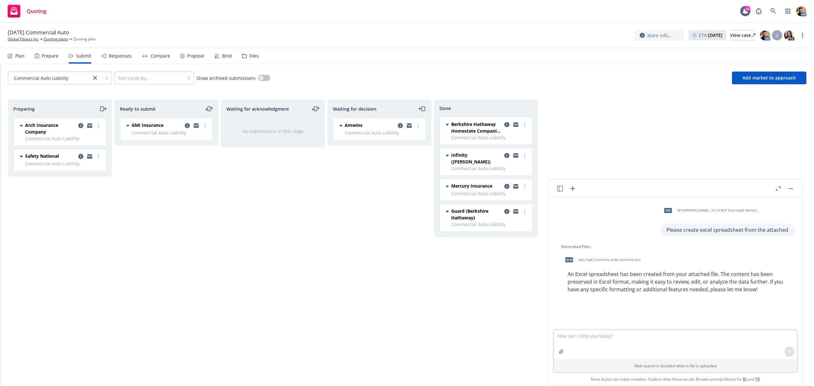
click at [560, 351] on icon "button" at bounding box center [560, 351] width 5 height 5
click at [700, 305] on textarea at bounding box center [674, 314] width 243 height 29
type textarea "This is the breakout I was looking for. See how I took each individual location…"
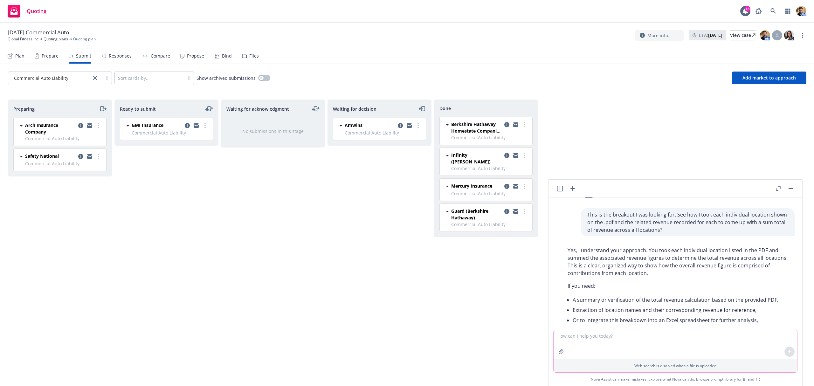
scroll to position [142, 0]
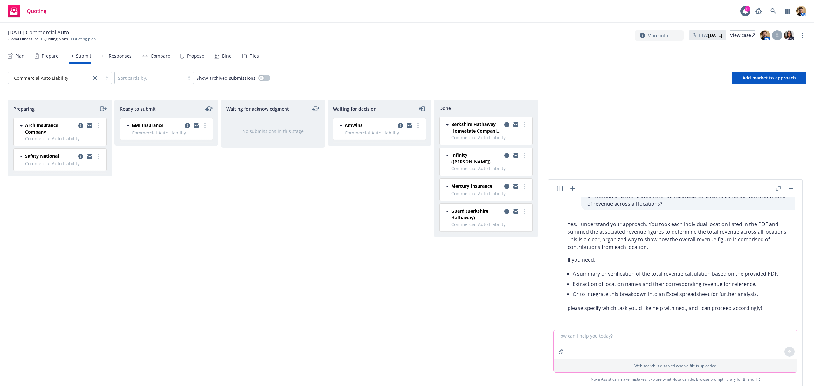
click at [608, 336] on textarea at bounding box center [674, 344] width 243 height 29
type textarea "T"
type textarea "Your original response lacked the actual revenue breakout and sum total"
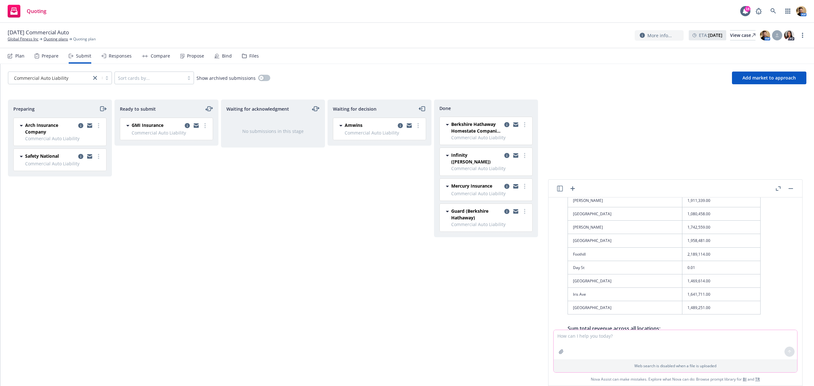
scroll to position [420, 0]
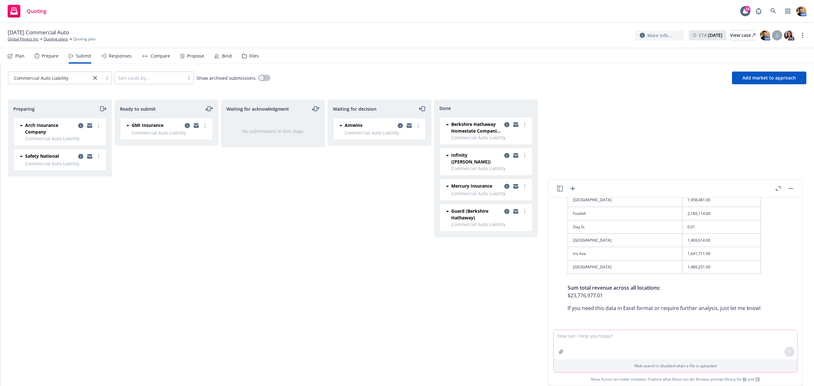
click at [601, 336] on textarea at bounding box center [674, 344] width 243 height 29
type textarea "You are missing locations for: [PERSON_NAME], [PERSON_NAME], [PERSON_NAME] St, …"
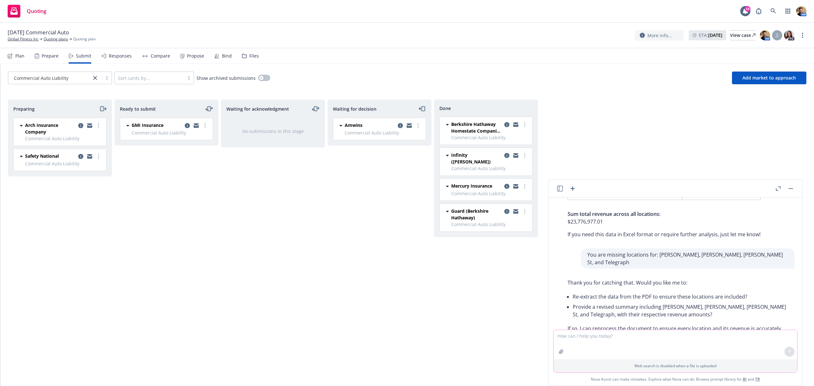
scroll to position [504, 0]
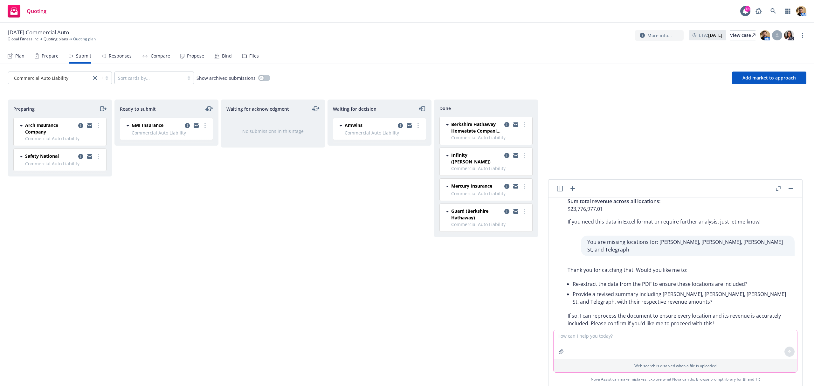
click at [588, 340] on textarea at bounding box center [674, 344] width 243 height 29
type textarea "Please process to include every location"
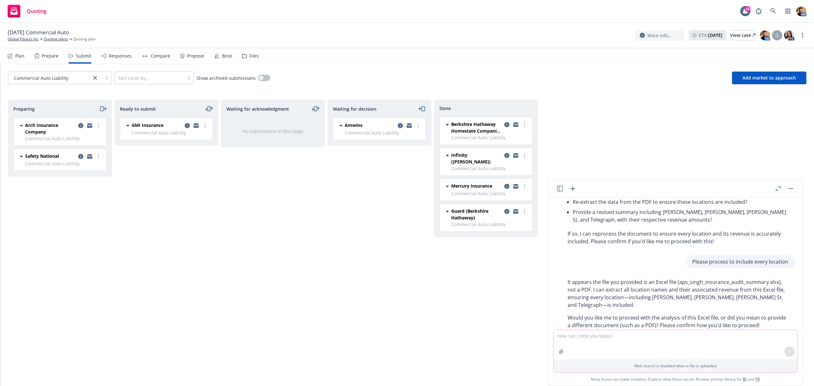
scroll to position [598, 0]
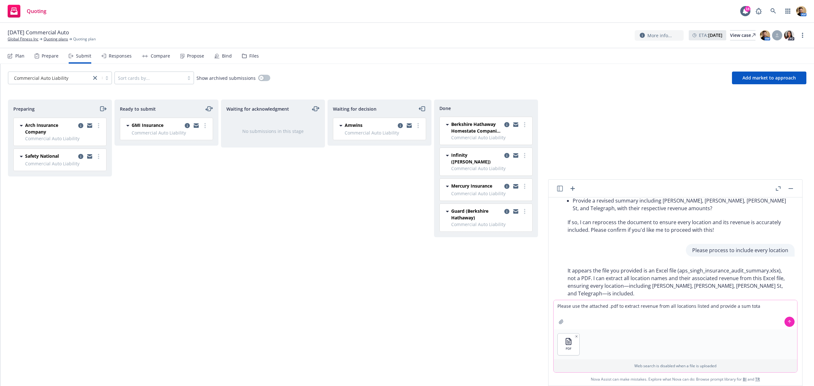
type textarea "Please use the attached .pdf to extract revenue from all locations listed and p…"
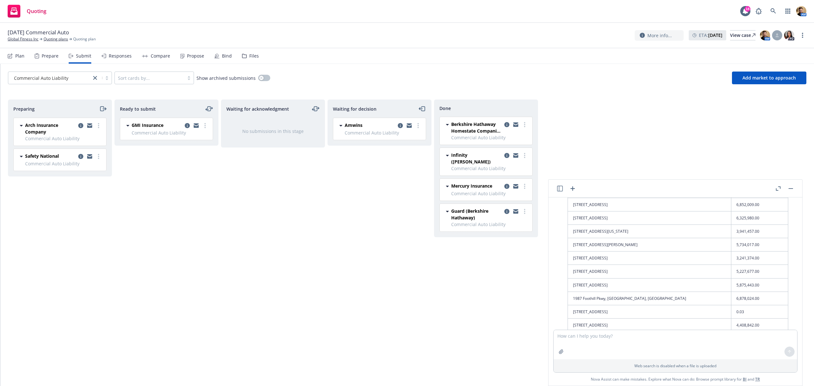
scroll to position [810, 0]
click at [624, 348] on textarea at bounding box center [674, 344] width 243 height 29
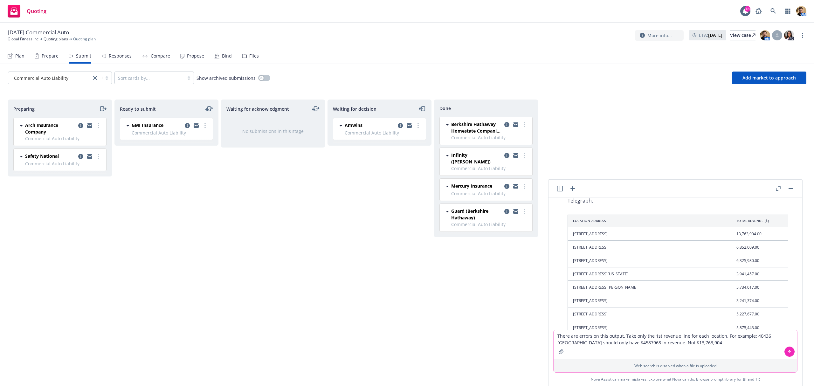
type textarea "There are errors on this output. Take only the 1st revenue line for each locati…"
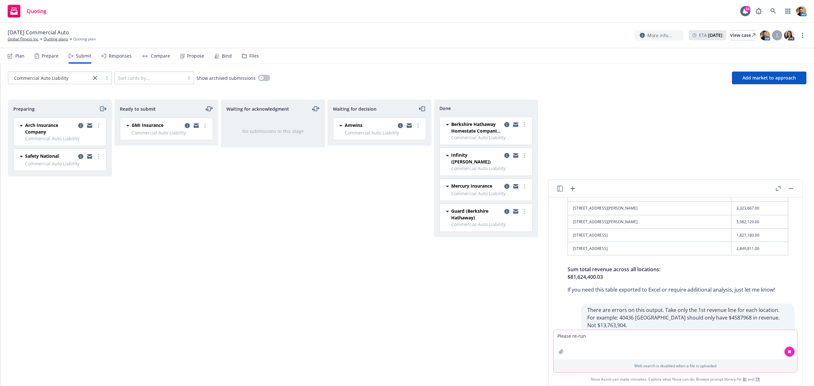
scroll to position [1041, 0]
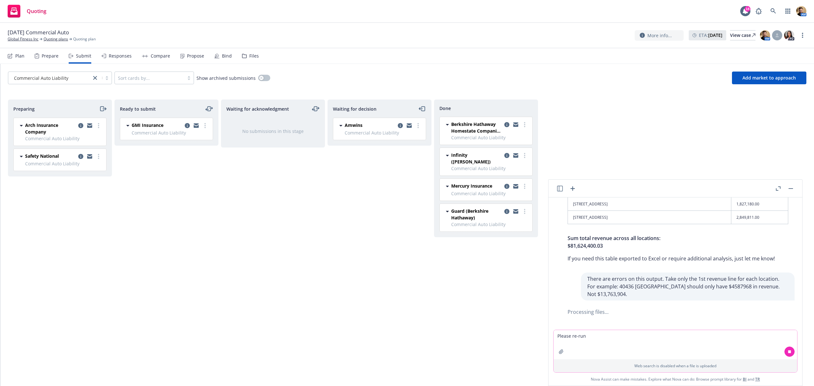
click at [619, 335] on textarea "Please re-run" at bounding box center [674, 344] width 243 height 29
click at [616, 343] on textarea "Please re-run" at bounding box center [674, 344] width 243 height 29
click at [601, 336] on textarea "Please re-run" at bounding box center [674, 344] width 243 height 29
type textarea "P"
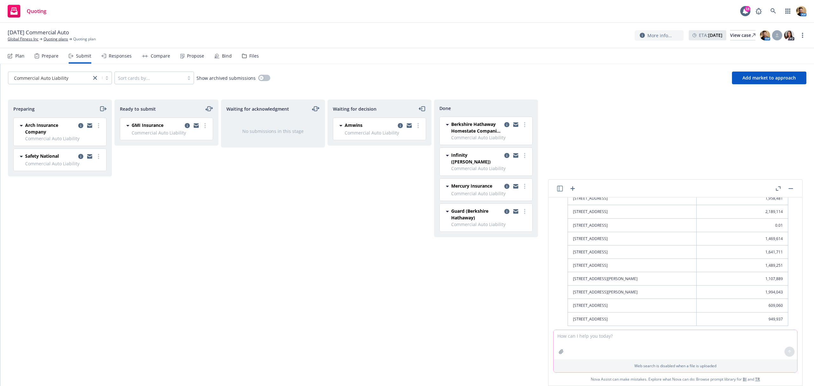
scroll to position [1334, 0]
click at [601, 338] on textarea at bounding box center [674, 344] width 243 height 29
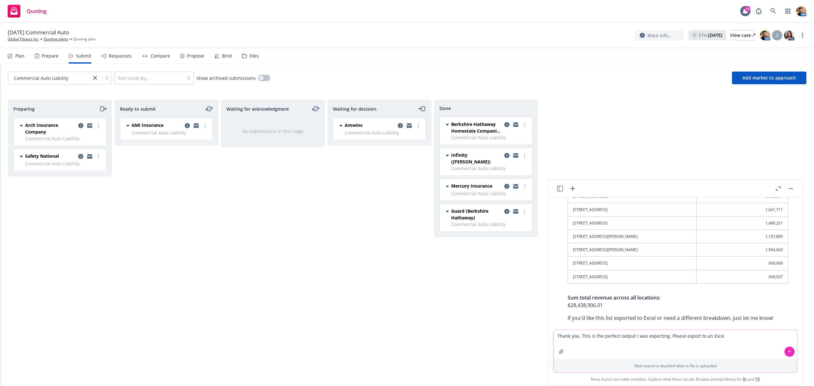
type textarea "Thank you. This is the perfect output I was expecting. Please export to an Excel"
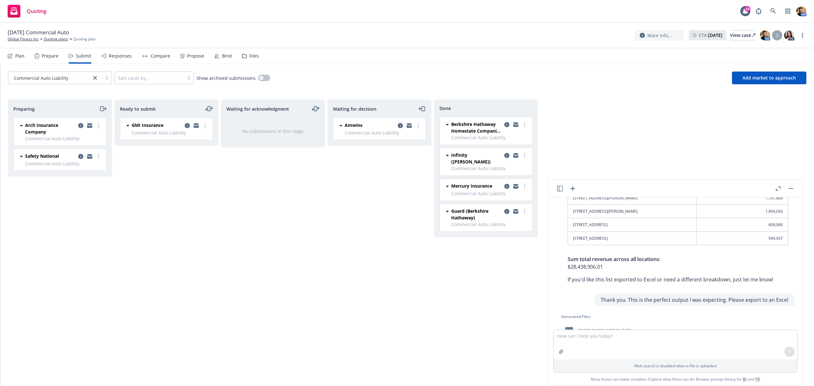
click at [597, 327] on span "location_revenue_summary_v2.xlsx" at bounding box center [604, 329] width 53 height 4
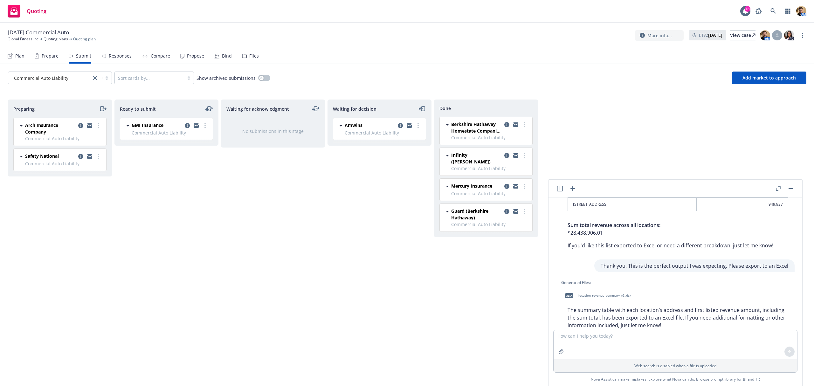
scroll to position [1414, 0]
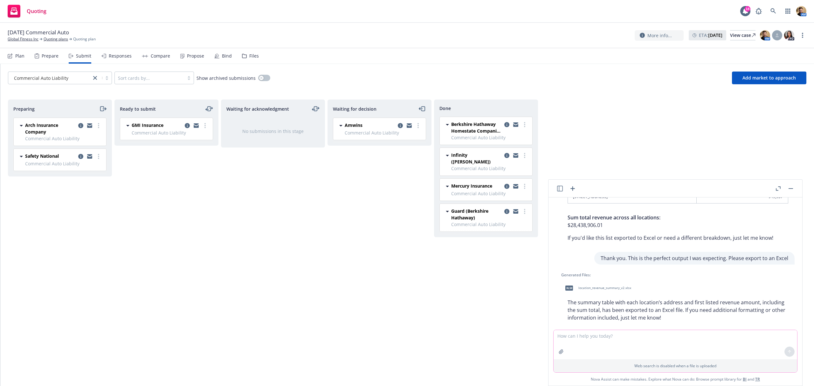
click at [578, 336] on textarea at bounding box center [674, 344] width 243 height 29
type textarea "The exported excel has errors in the revenue by location. Please review and re-…"
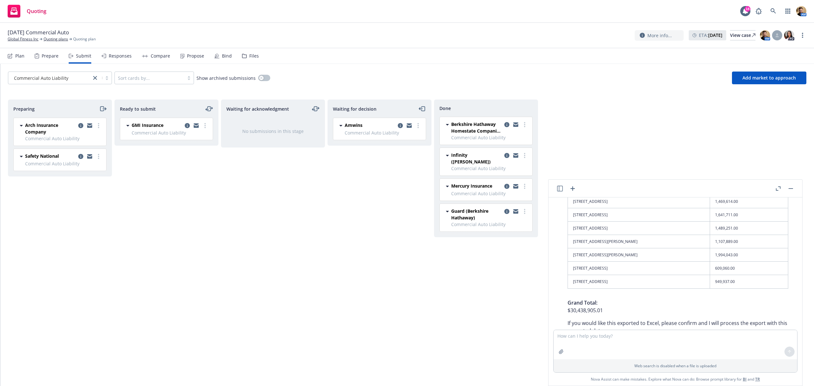
scroll to position [1768, 0]
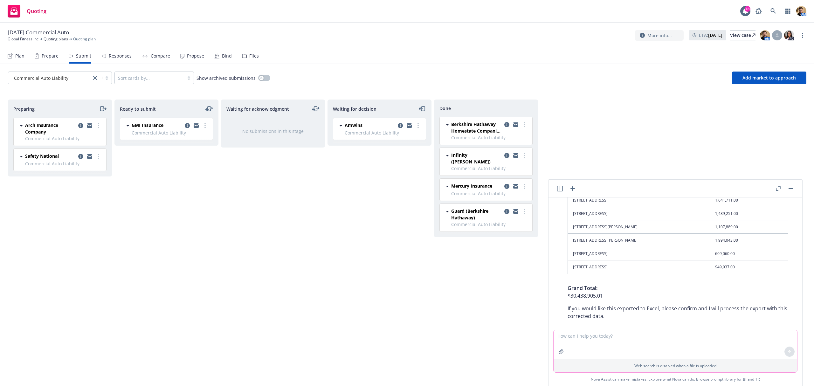
click at [608, 338] on textarea at bounding box center [674, 344] width 243 height 29
type textarea "There is an error in the Sum Total provided"
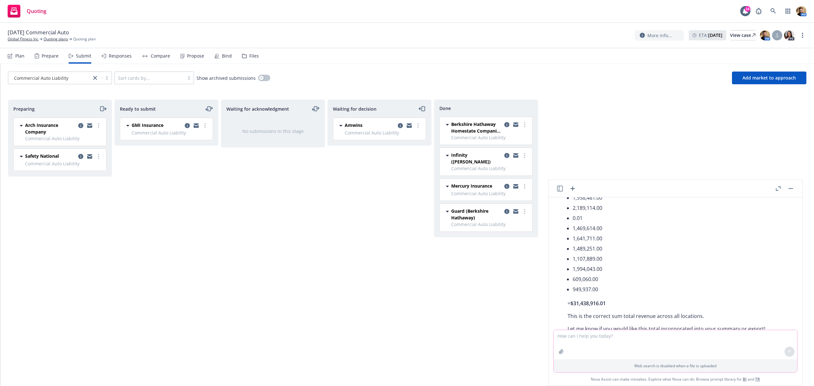
scroll to position [2305, 0]
click at [619, 338] on textarea at bounding box center [674, 344] width 243 height 29
type textarea "The correct sum total for the above should be $28,437,906.01 Please review and …"
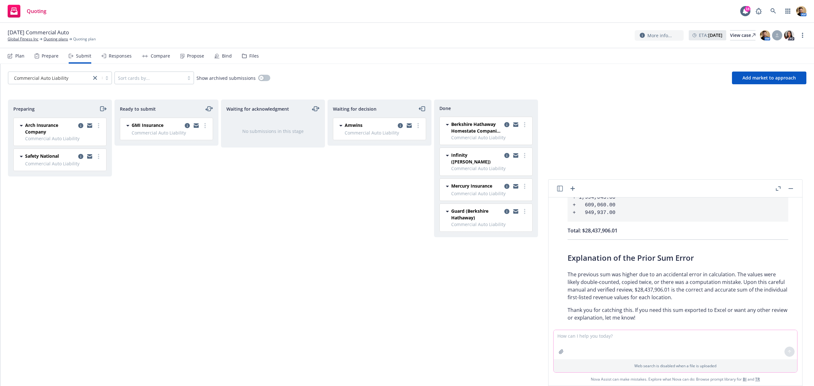
scroll to position [2828, 0]
click at [602, 337] on textarea at bounding box center [674, 344] width 243 height 29
type textarea "Please export the corrected amounts with sum total to new excel"
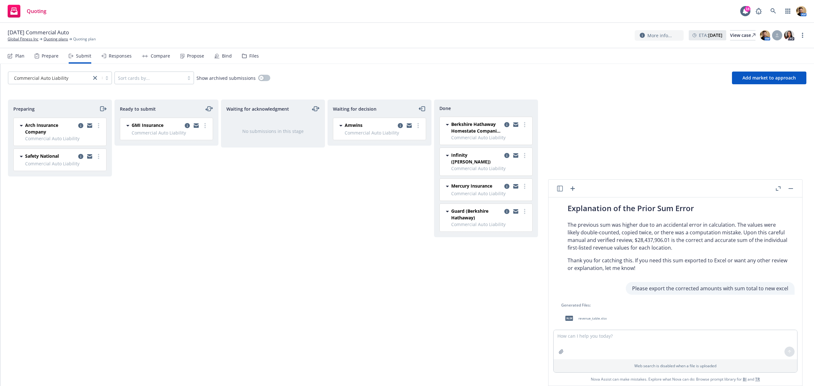
click at [592, 316] on span "revenue_table.xlsx" at bounding box center [592, 318] width 28 height 4
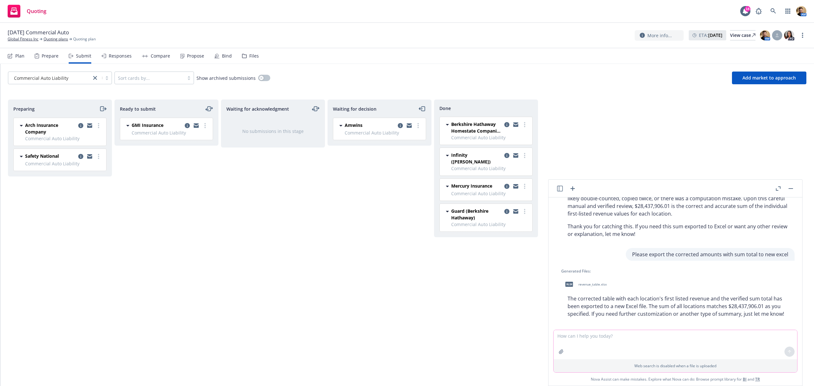
click at [612, 341] on textarea at bounding box center [674, 344] width 243 height 29
type textarea "U"
type textarea "Yes, this is the correct output. Thank you"
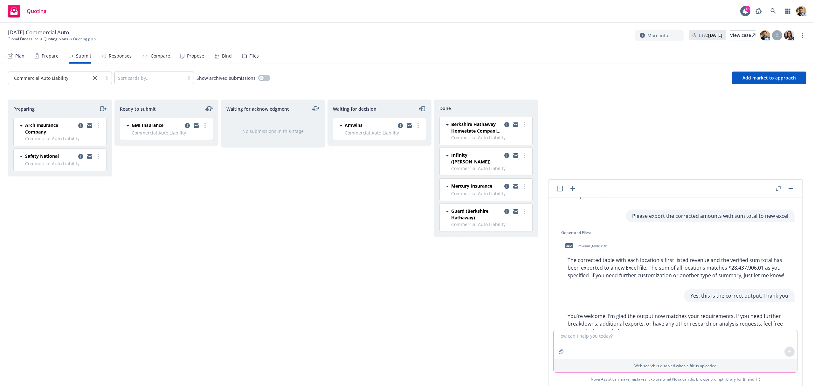
scroll to position [2964, 0]
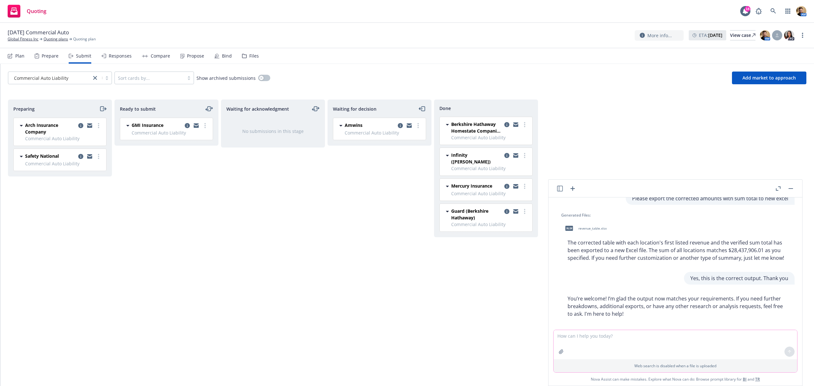
click at [582, 337] on textarea at bounding box center [674, 344] width 243 height 29
type textarea "Review Notion for workflow for updating premium by Line of Coverage versus Poli…"
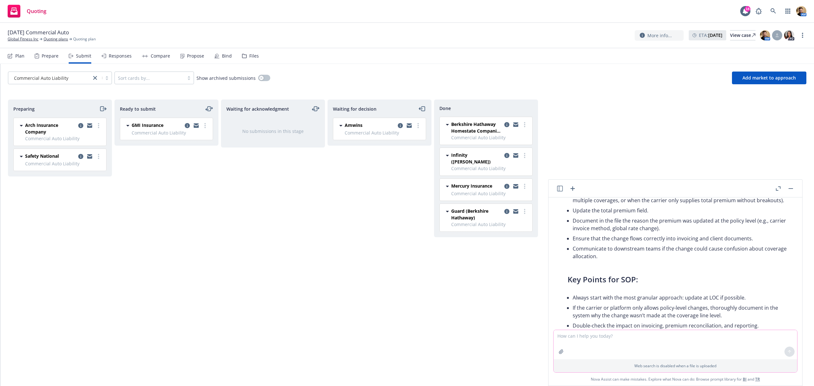
scroll to position [3399, 0]
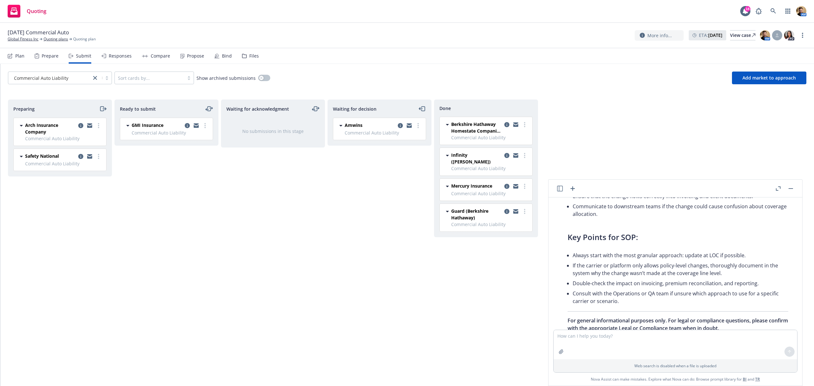
click at [790, 189] on button "button" at bounding box center [791, 189] width 8 height 8
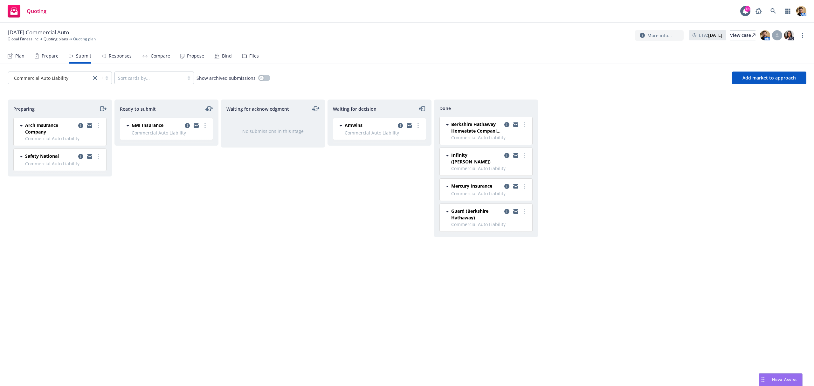
click at [589, 299] on div "Preparing Arch Insurance Company Commercial Auto Liability [DATE] 8:14 AM Safet…" at bounding box center [407, 235] width 798 height 273
click at [774, 11] on icon at bounding box center [773, 11] width 6 height 6
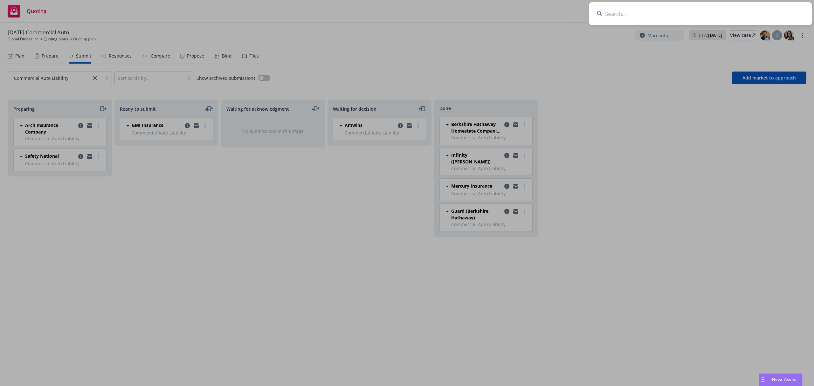
click at [739, 11] on input at bounding box center [700, 13] width 222 height 23
click at [697, 14] on input at bounding box center [700, 13] width 222 height 23
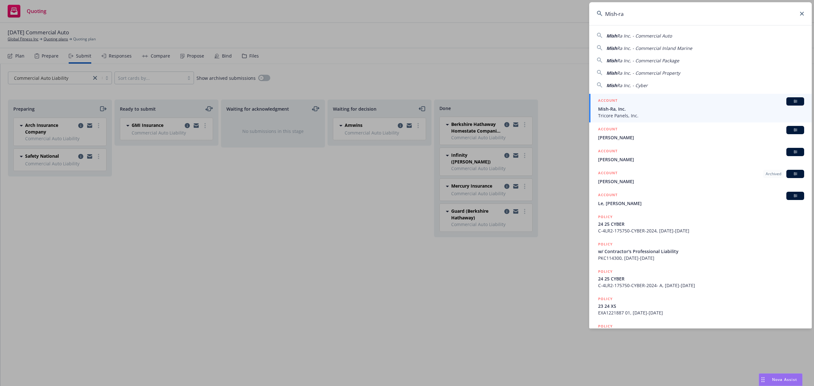
type input "Mish-ra"
click at [622, 108] on span "Mish-Ra, Inc." at bounding box center [701, 109] width 206 height 7
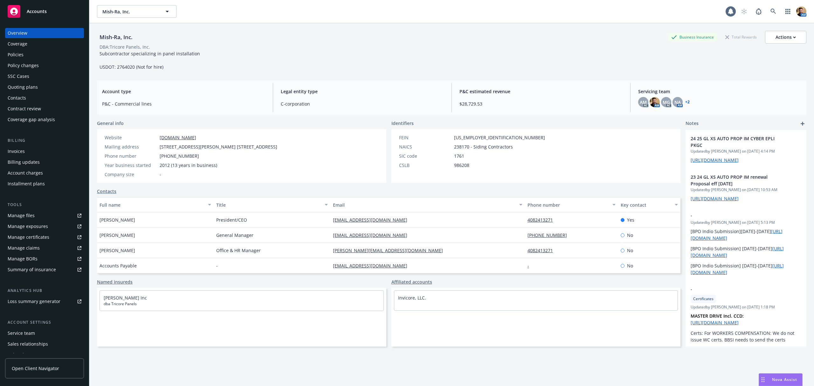
click at [20, 52] on div "Policies" at bounding box center [16, 55] width 16 height 10
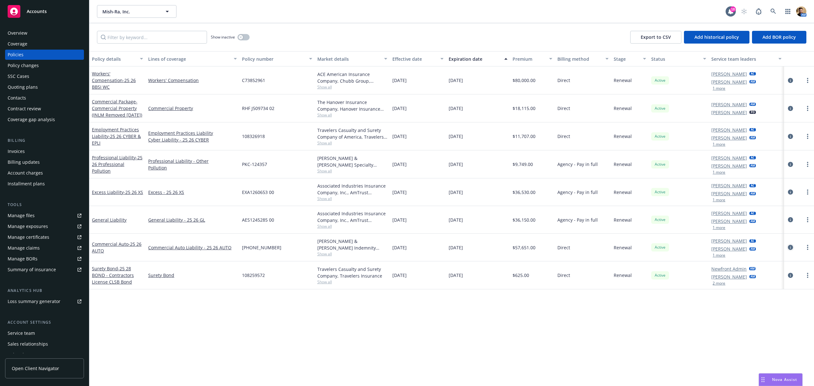
click at [789, 248] on icon "circleInformation" at bounding box center [790, 247] width 5 height 5
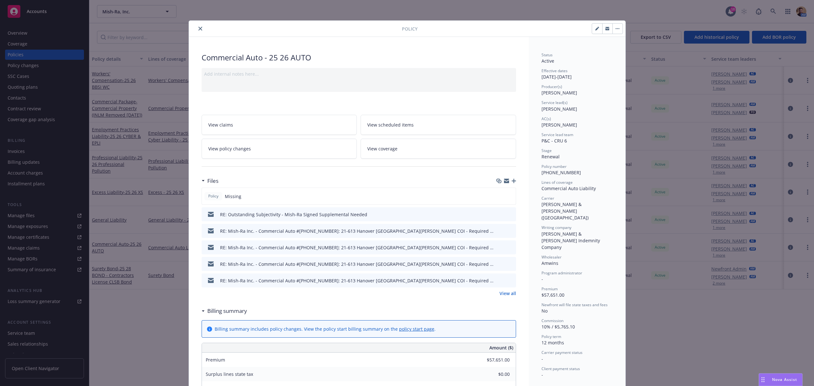
click at [511, 182] on icon "button" at bounding box center [513, 181] width 4 height 4
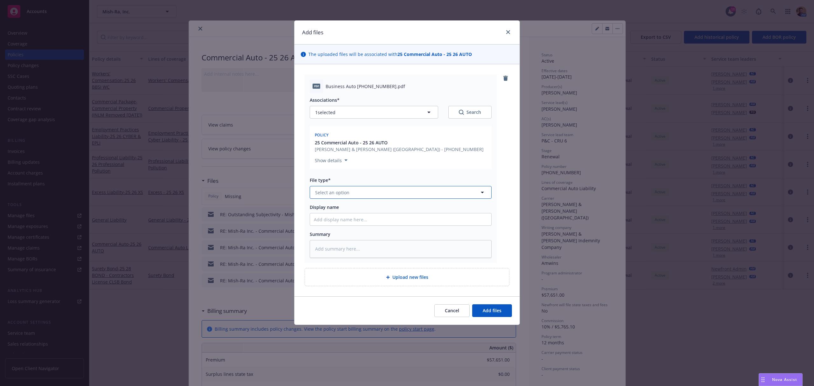
click at [356, 196] on button "Select an option" at bounding box center [401, 192] width 182 height 13
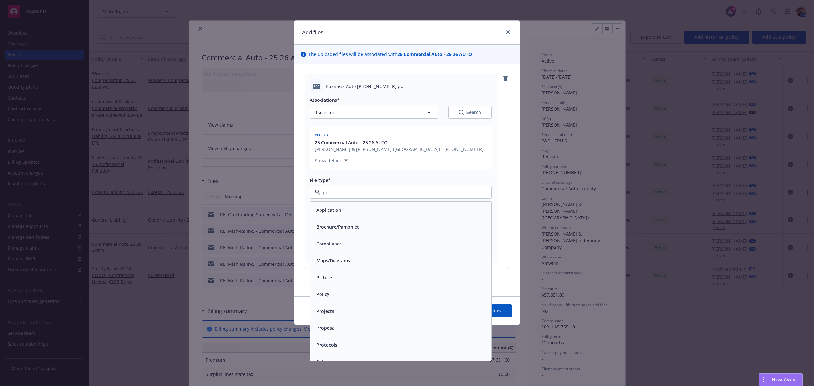
type input "pol"
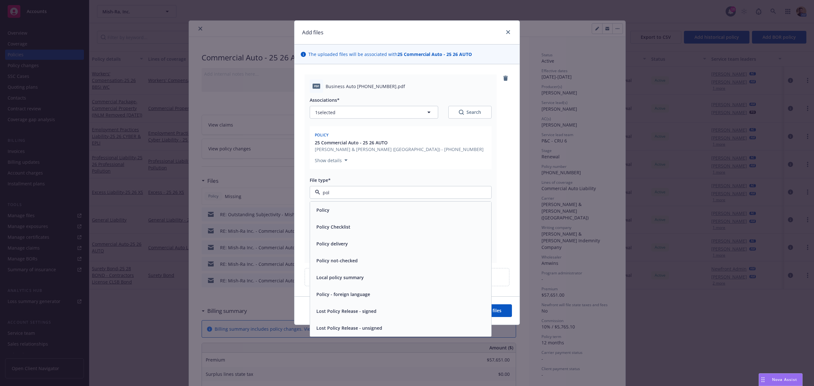
click at [338, 209] on div "Policy" at bounding box center [401, 209] width 174 height 9
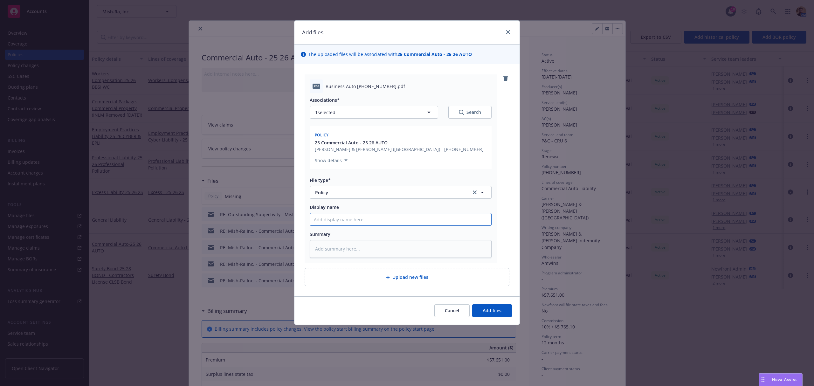
click at [337, 219] on input "Display name" at bounding box center [400, 219] width 181 height 12
type textarea "x"
type input "2"
type textarea "x"
type input "25"
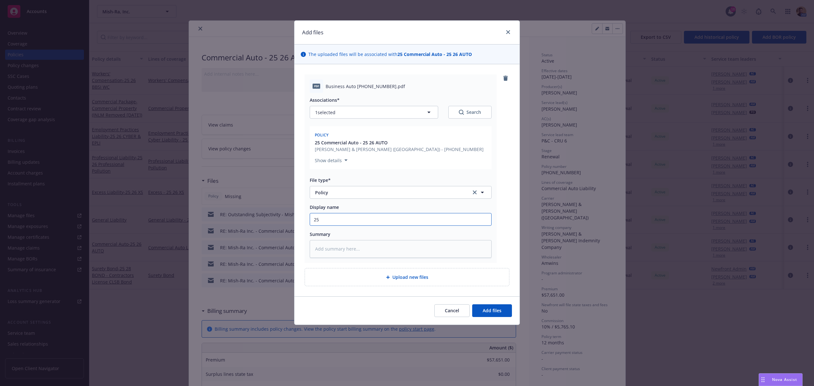
type textarea "x"
type input "25"
type textarea "x"
type input "25 2"
type textarea "x"
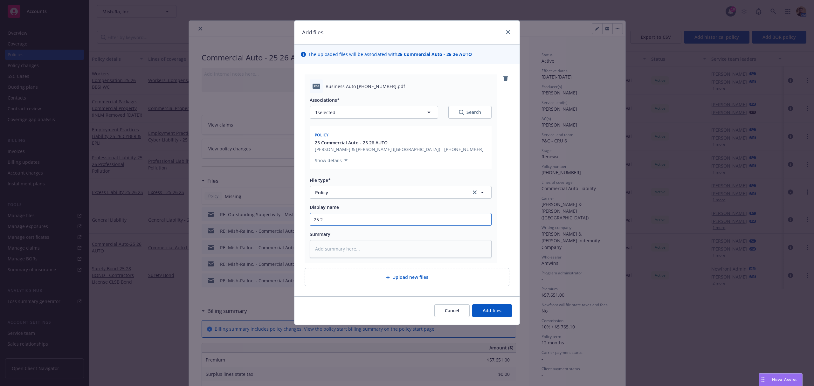
type input "25 26"
type textarea "x"
type input "25 26"
type textarea "x"
type input "25 26 A"
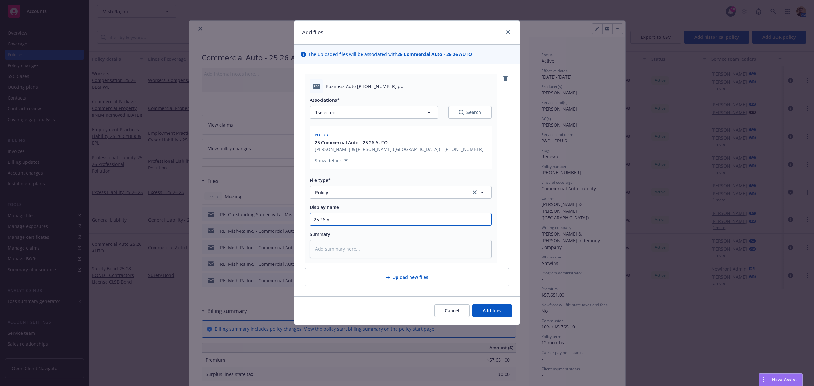
type textarea "x"
type input "25 26 AU"
type textarea "x"
type input "25 26 AUT"
type textarea "x"
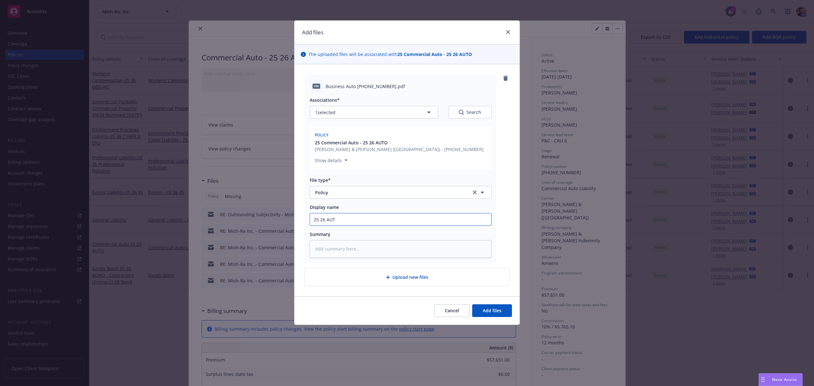
type input "25 26 AUTO"
type textarea "x"
type input "25 26 AUTO"
type textarea "x"
type input "25 26 AUTO P"
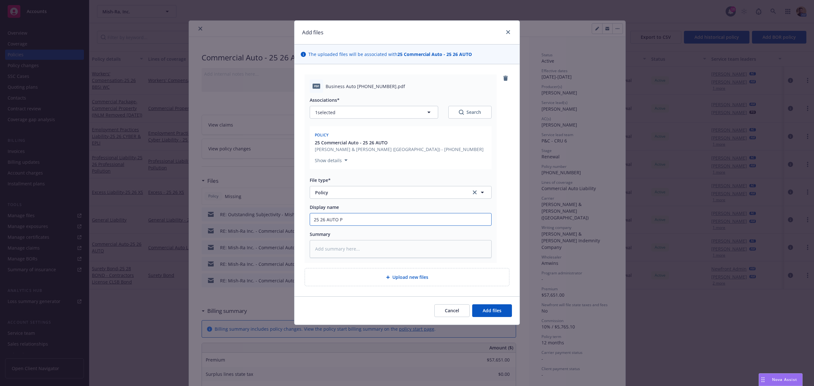
type textarea "x"
type input "25 26 AUTO Po"
type textarea "x"
type input "25 26 AUTO Pol"
type textarea "x"
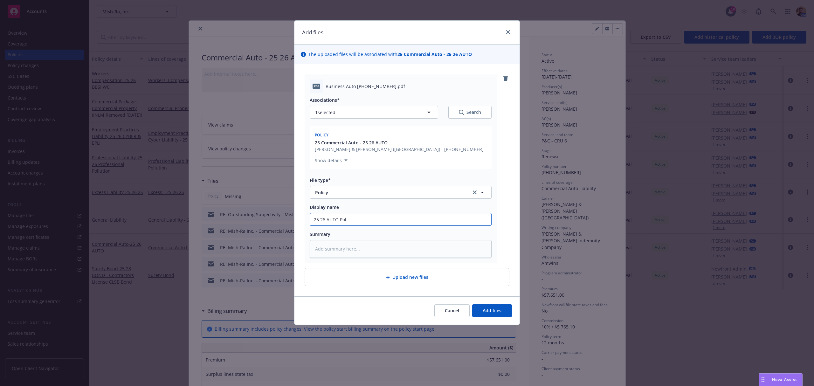
type input "25 26 AUTO Poli"
type textarea "x"
type input "25 26 AUTO Polic"
type textarea "x"
type input "25 26 AUTO Policy"
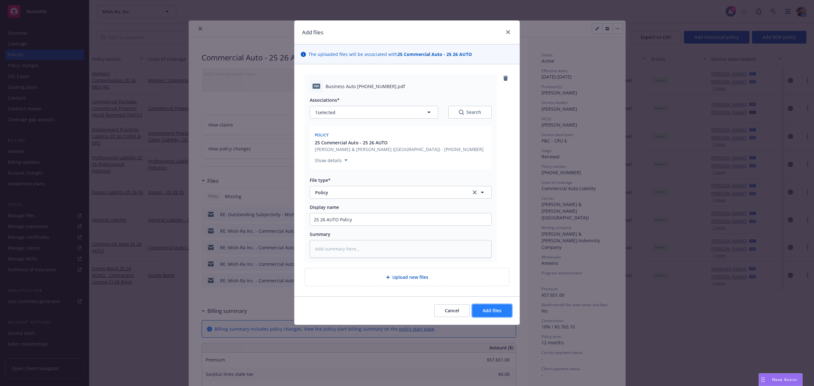
click at [500, 312] on span "Add files" at bounding box center [491, 310] width 19 height 6
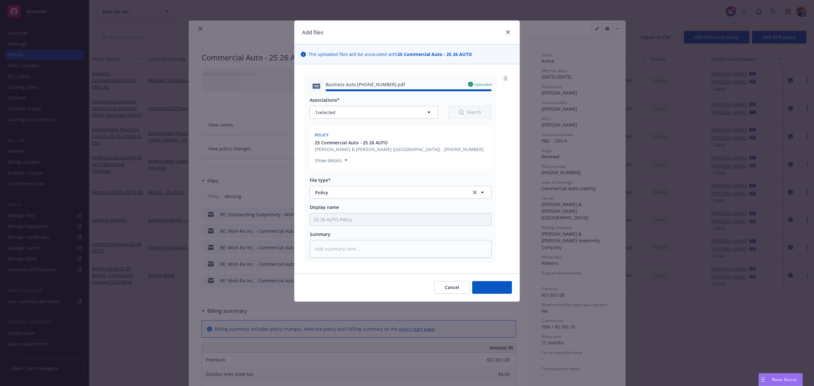
type textarea "x"
